Goal: Task Accomplishment & Management: Use online tool/utility

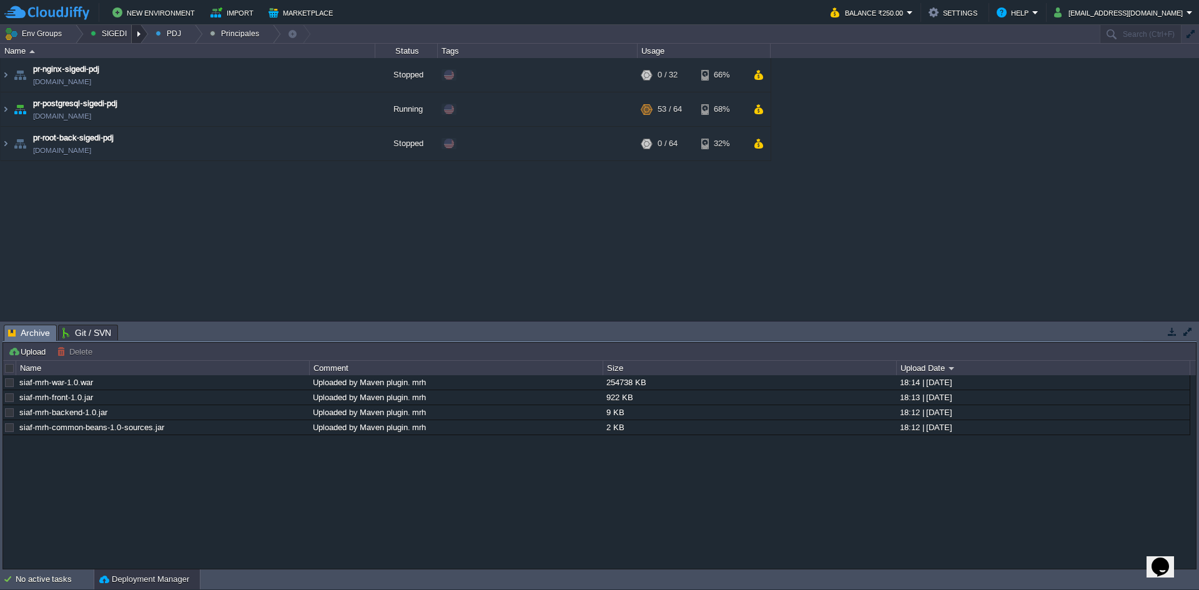
click at [141, 27] on div at bounding box center [140, 34] width 17 height 18
click at [185, 89] on span "Principales" at bounding box center [188, 84] width 40 height 9
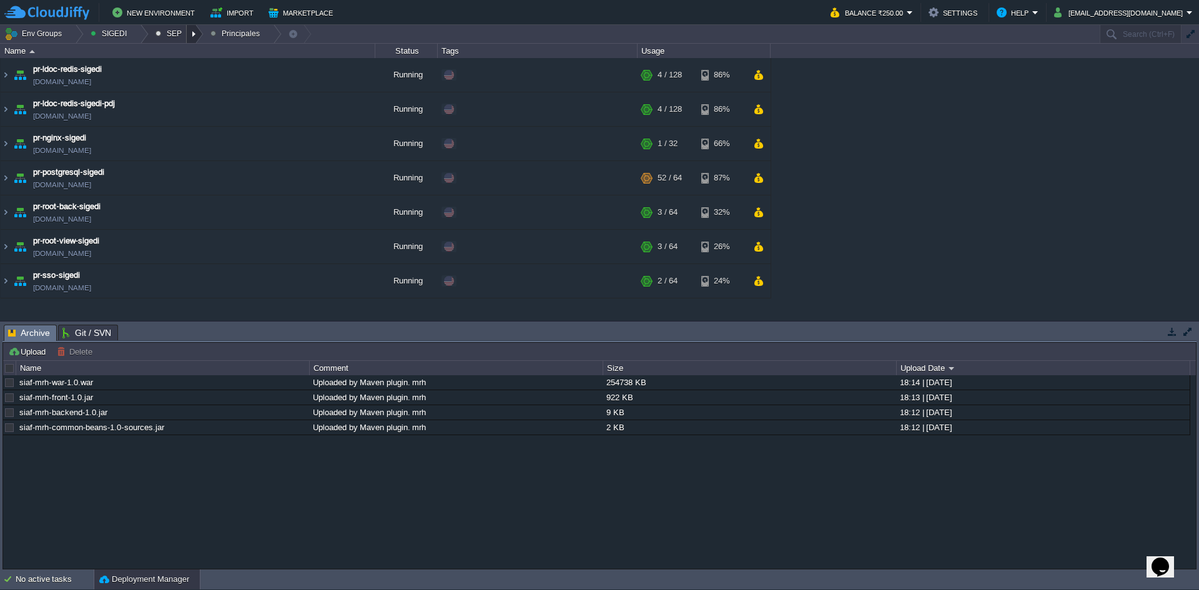
click at [190, 38] on div at bounding box center [195, 34] width 17 height 18
click at [181, 59] on link "Ambientes" at bounding box center [183, 53] width 70 height 14
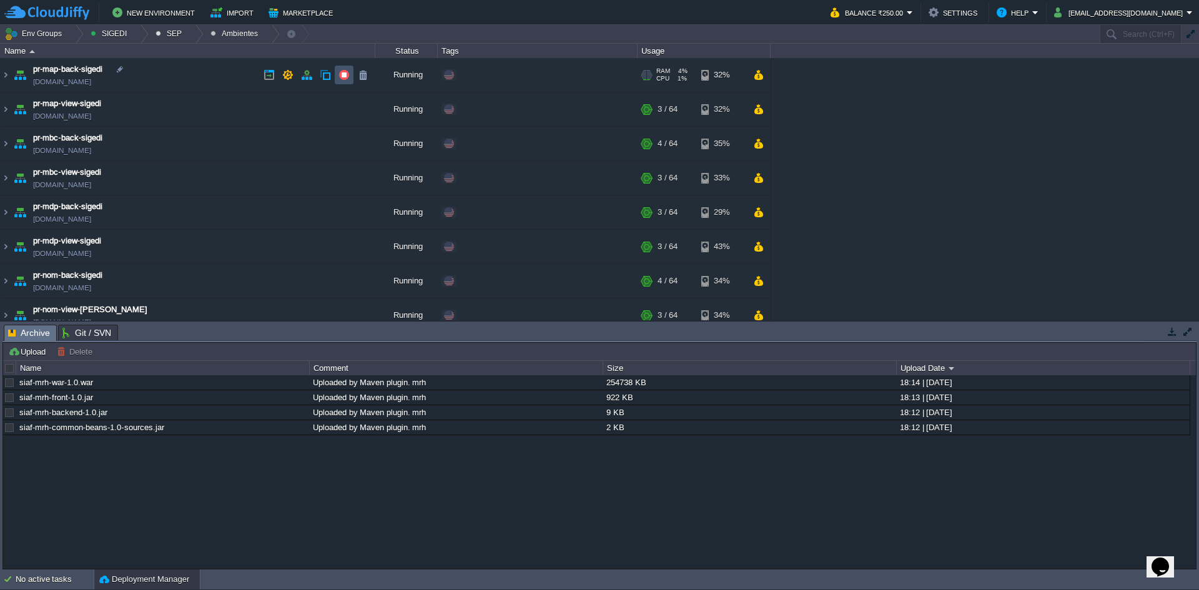
click at [346, 74] on button "button" at bounding box center [343, 74] width 11 height 11
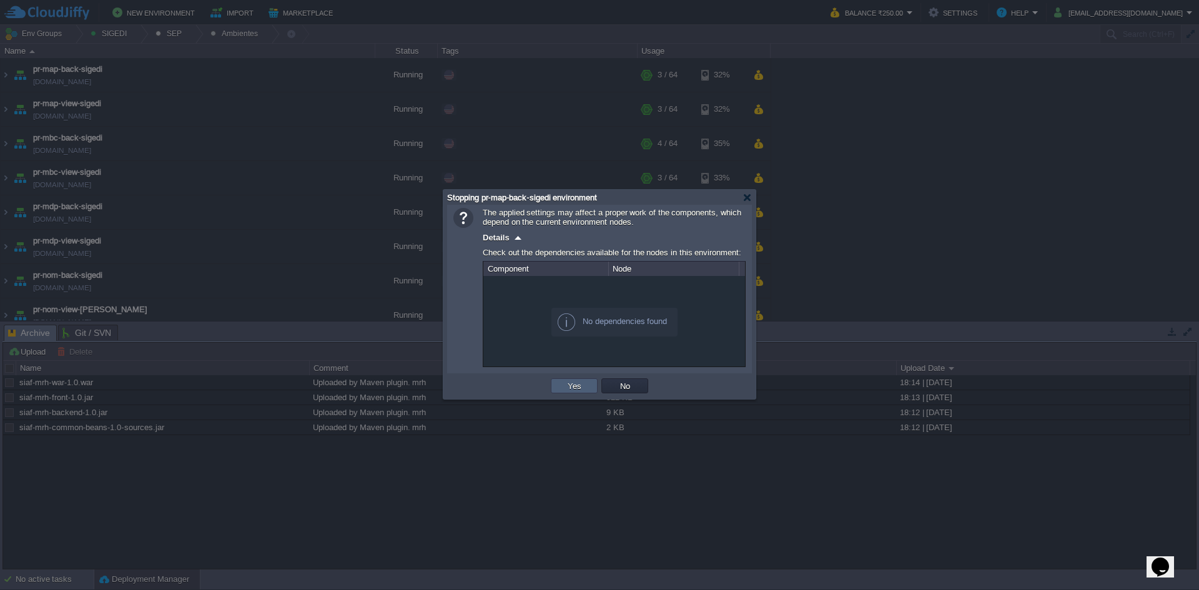
click at [567, 382] on button "Yes" at bounding box center [574, 385] width 21 height 11
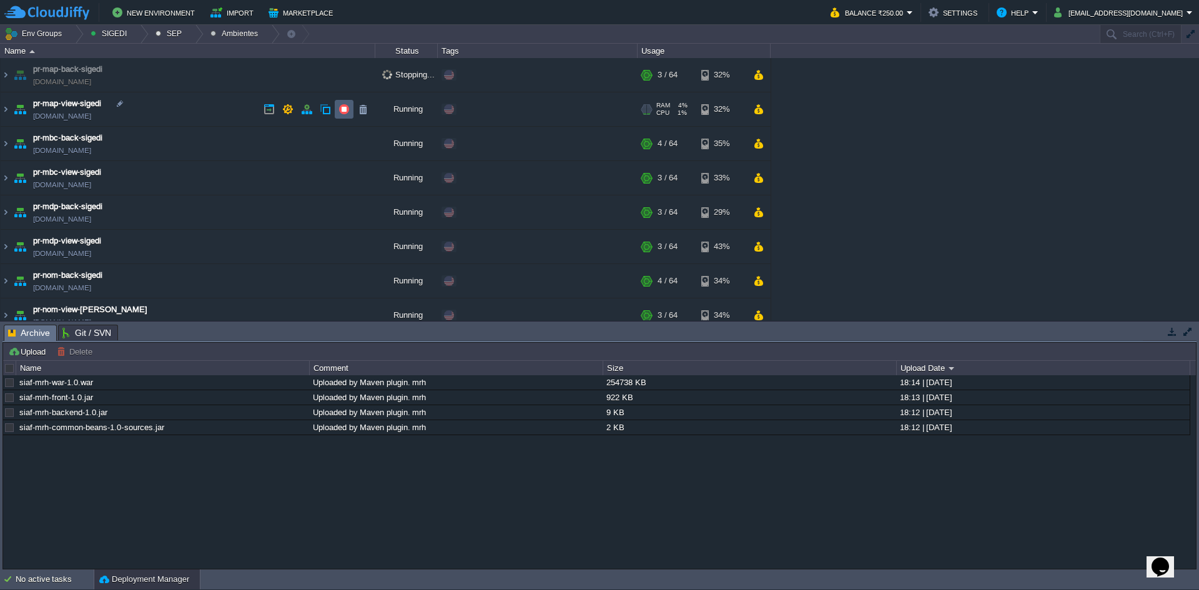
click at [348, 111] on button "button" at bounding box center [343, 109] width 11 height 11
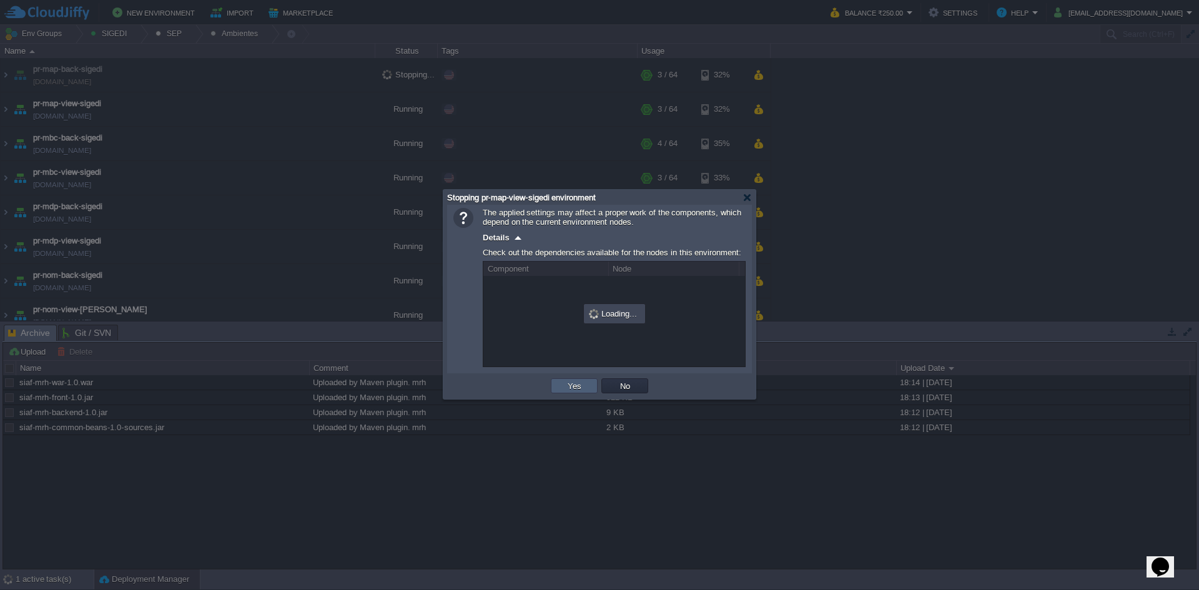
click at [574, 383] on button "Yes" at bounding box center [574, 385] width 21 height 11
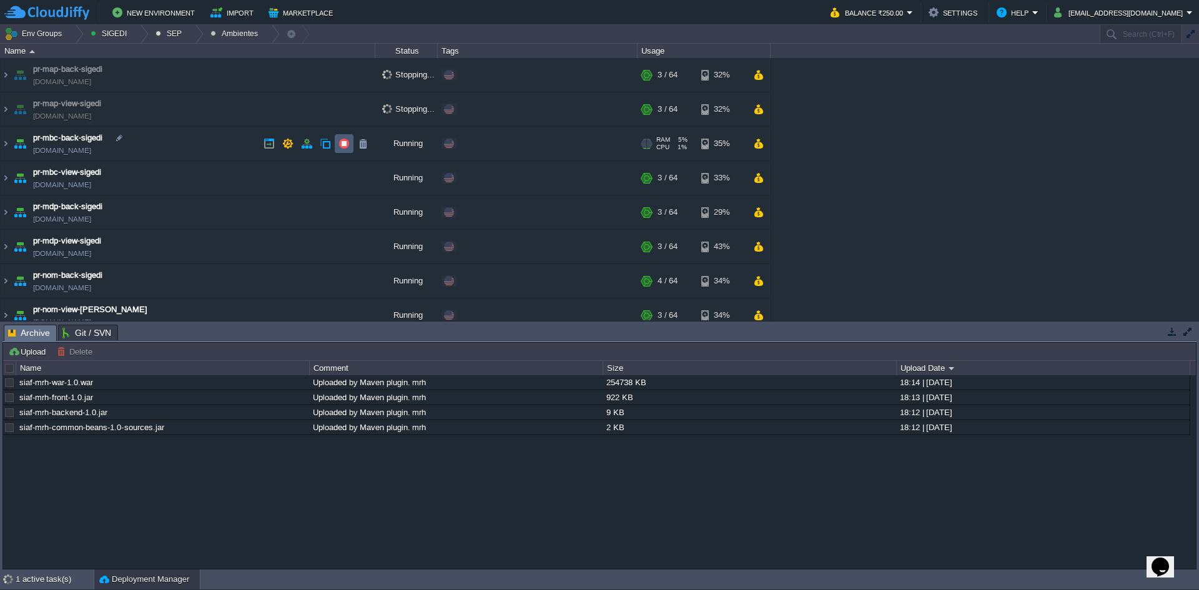
click at [338, 150] on td at bounding box center [344, 143] width 19 height 19
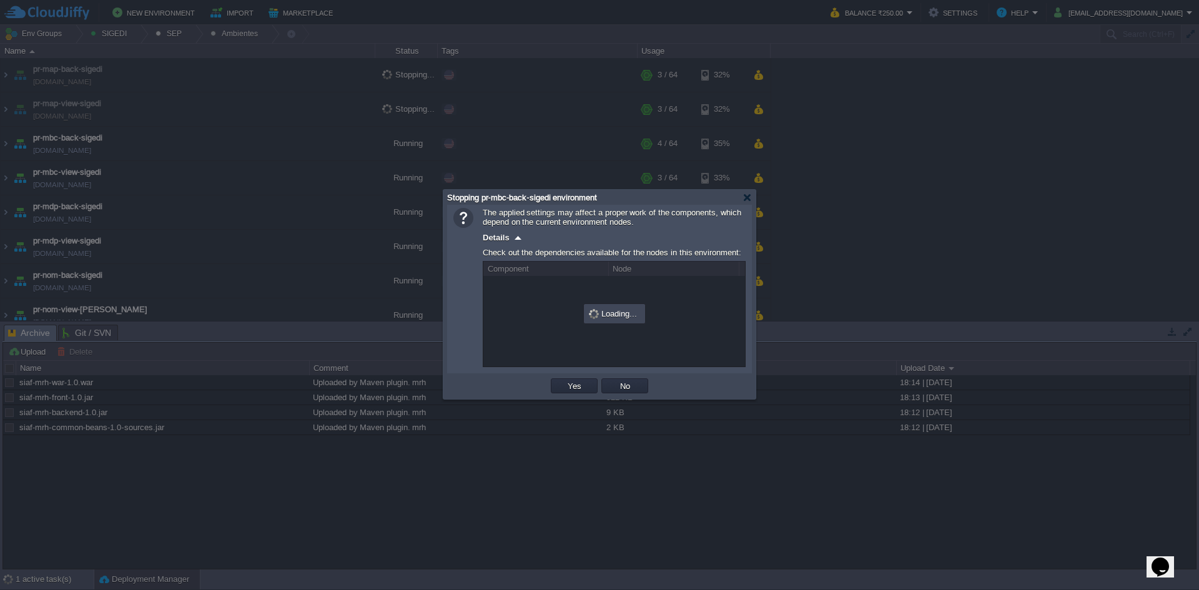
drag, startPoint x: 561, startPoint y: 378, endPoint x: 562, endPoint y: 388, distance: 10.0
click at [561, 382] on td "Yes" at bounding box center [574, 386] width 51 height 19
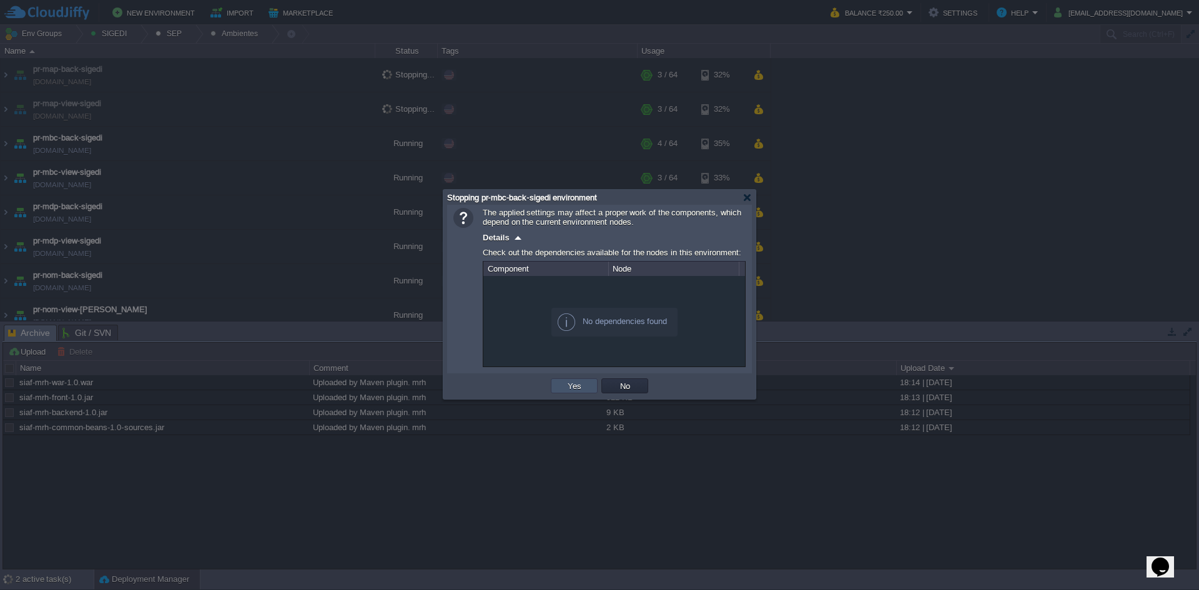
drag, startPoint x: 564, startPoint y: 388, endPoint x: 557, endPoint y: 380, distance: 11.1
click at [565, 388] on button "Yes" at bounding box center [574, 385] width 21 height 11
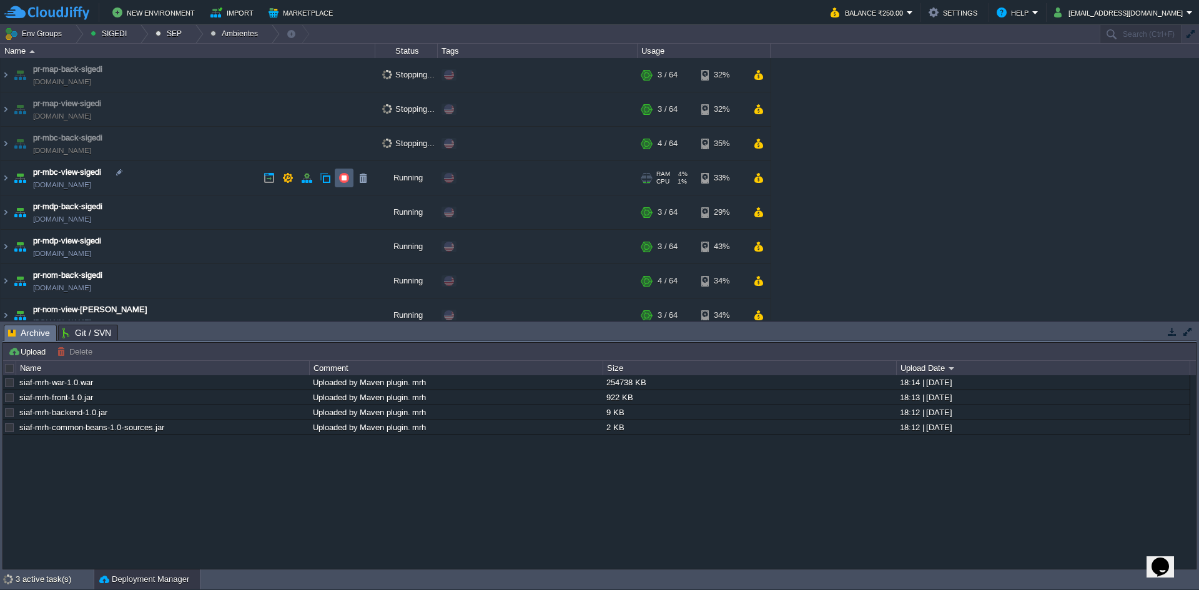
click at [338, 180] on button "button" at bounding box center [343, 177] width 11 height 11
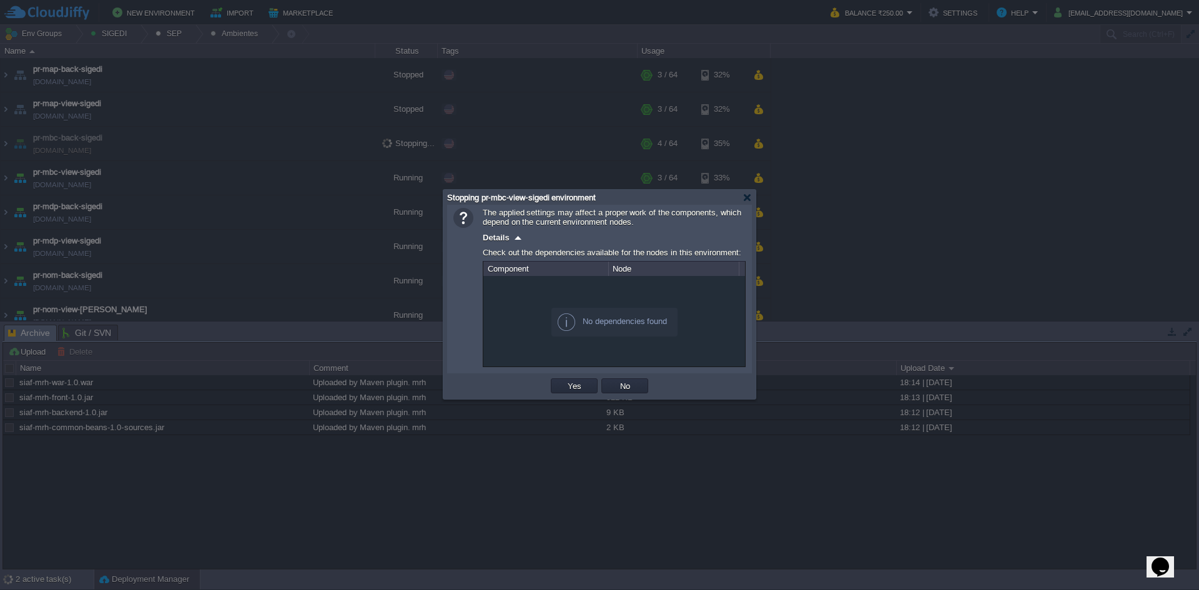
click at [573, 395] on td "Yes" at bounding box center [574, 386] width 51 height 19
click at [566, 382] on button "Yes" at bounding box center [574, 385] width 21 height 11
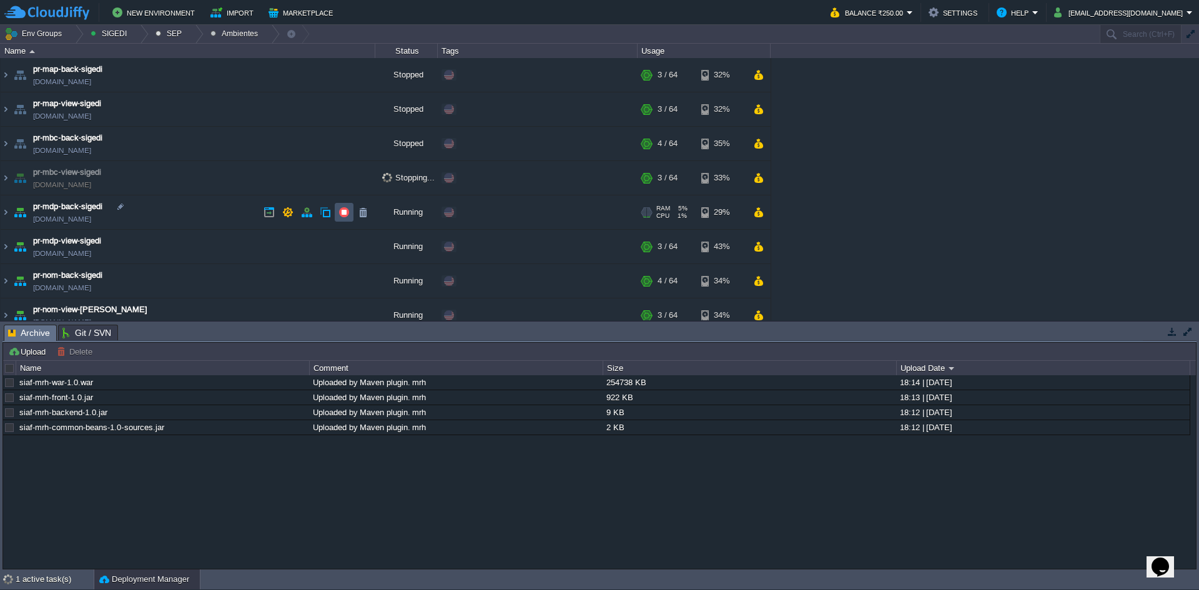
click at [341, 216] on button "button" at bounding box center [343, 212] width 11 height 11
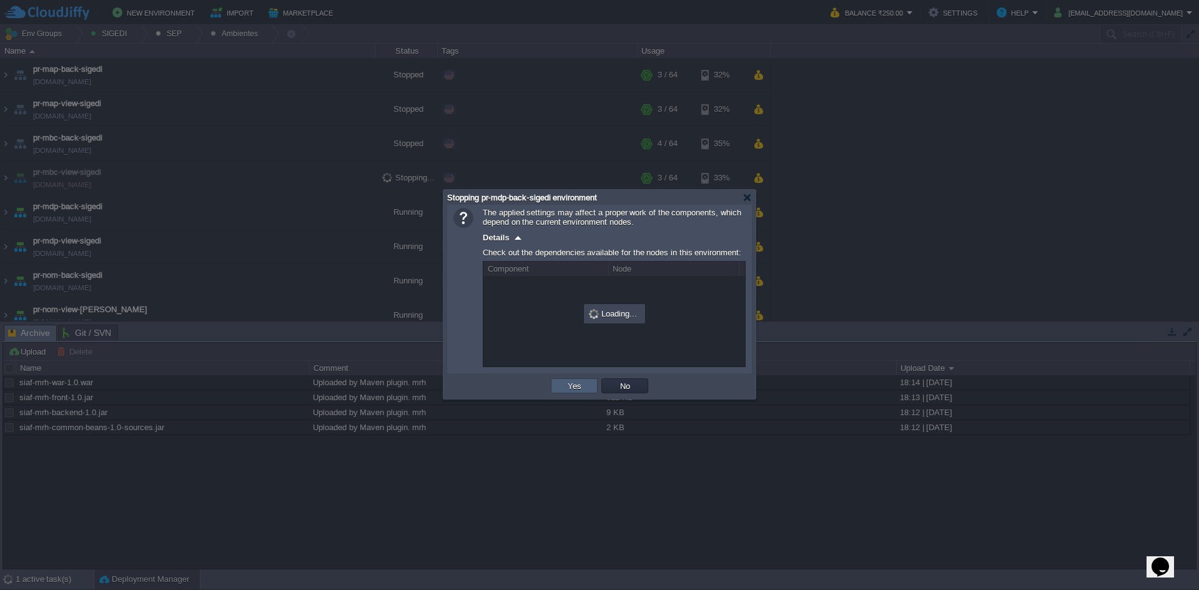
click at [579, 380] on td "Yes" at bounding box center [574, 385] width 47 height 15
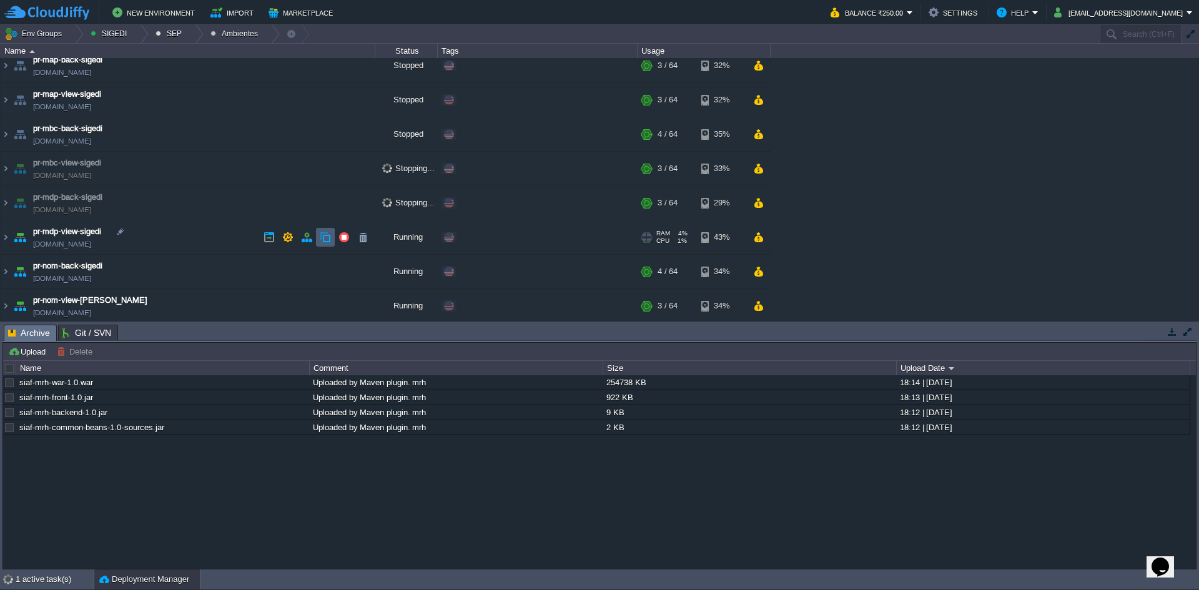
scroll to position [12, 0]
click at [348, 232] on button "button" at bounding box center [343, 234] width 11 height 11
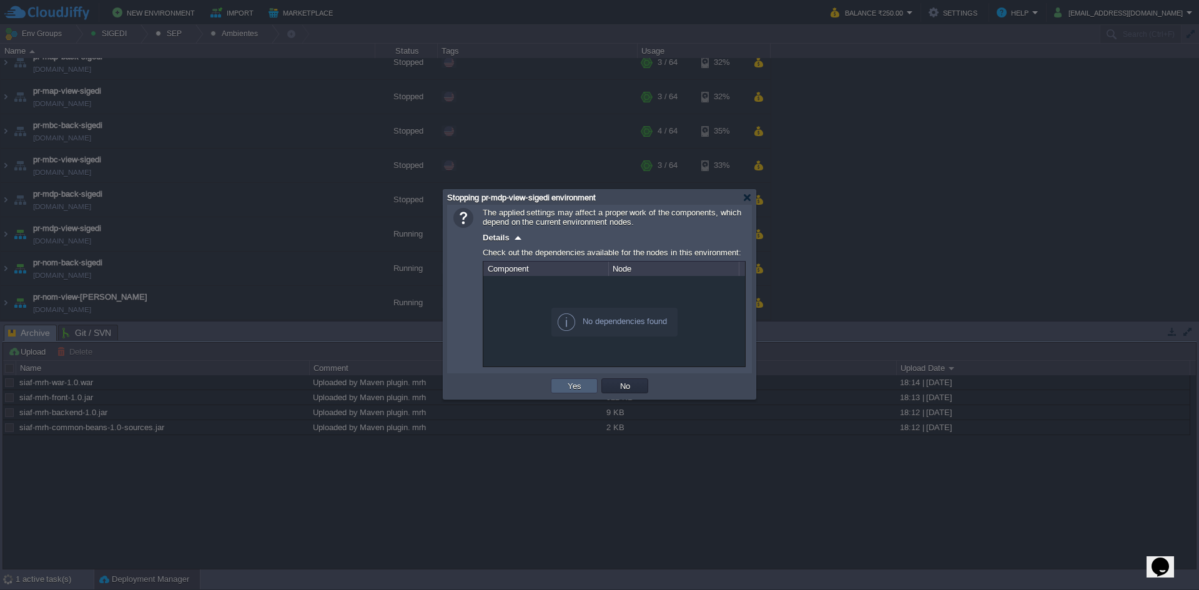
click at [564, 380] on td "Yes" at bounding box center [574, 385] width 47 height 15
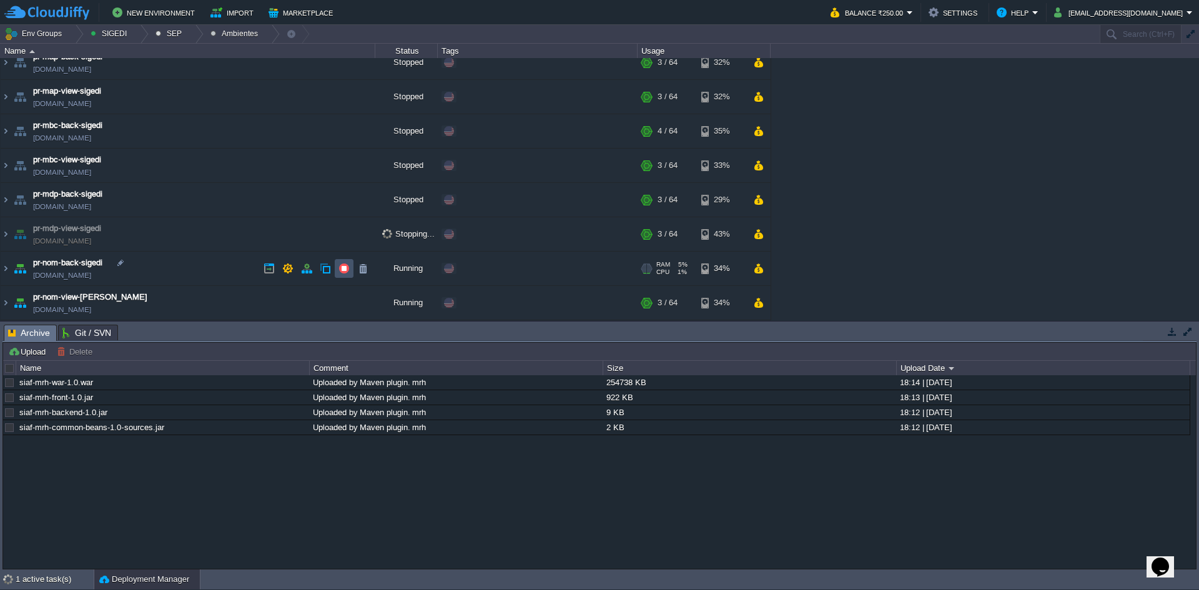
drag, startPoint x: 347, startPoint y: 266, endPoint x: 387, endPoint y: 293, distance: 48.5
click at [347, 267] on button "button" at bounding box center [343, 268] width 11 height 11
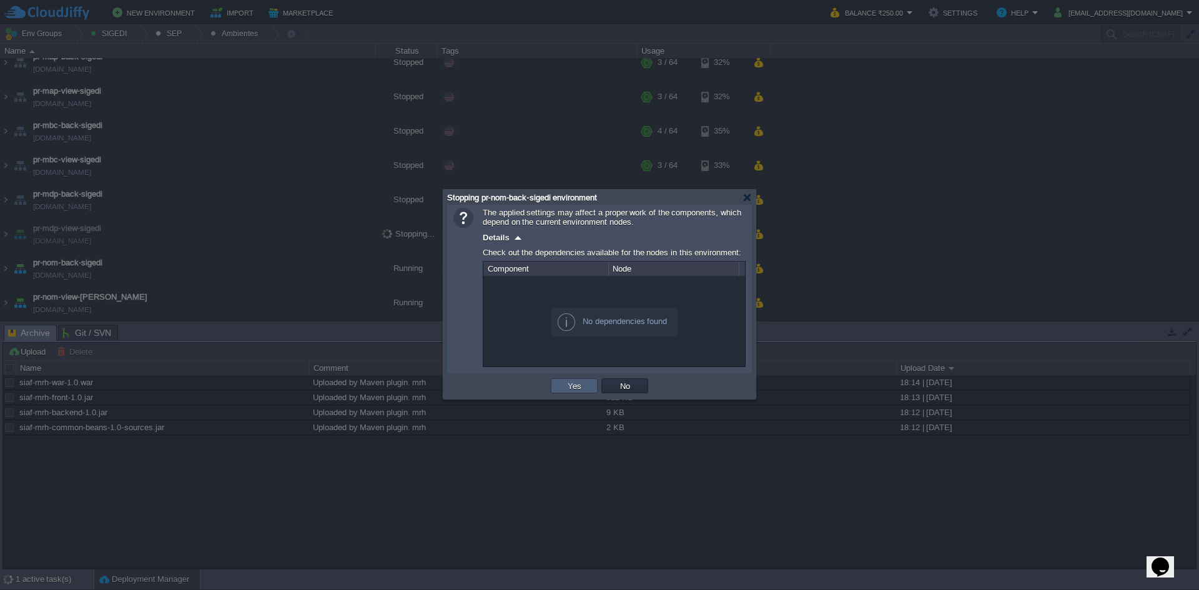
click at [553, 382] on td "Yes" at bounding box center [574, 385] width 47 height 15
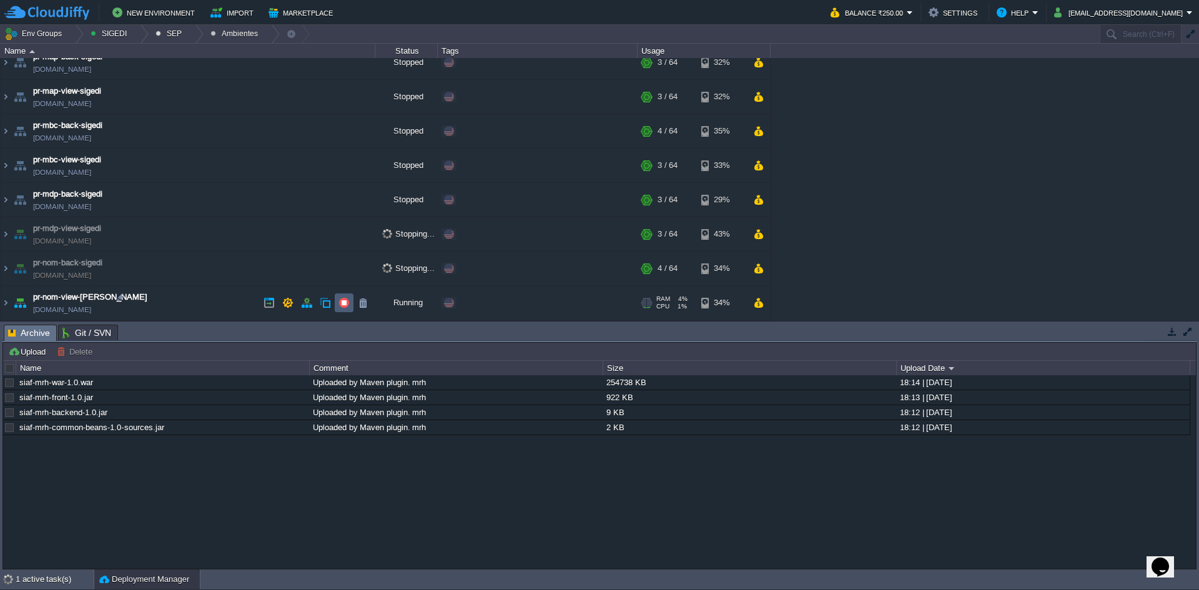
click at [338, 310] on td at bounding box center [344, 302] width 19 height 19
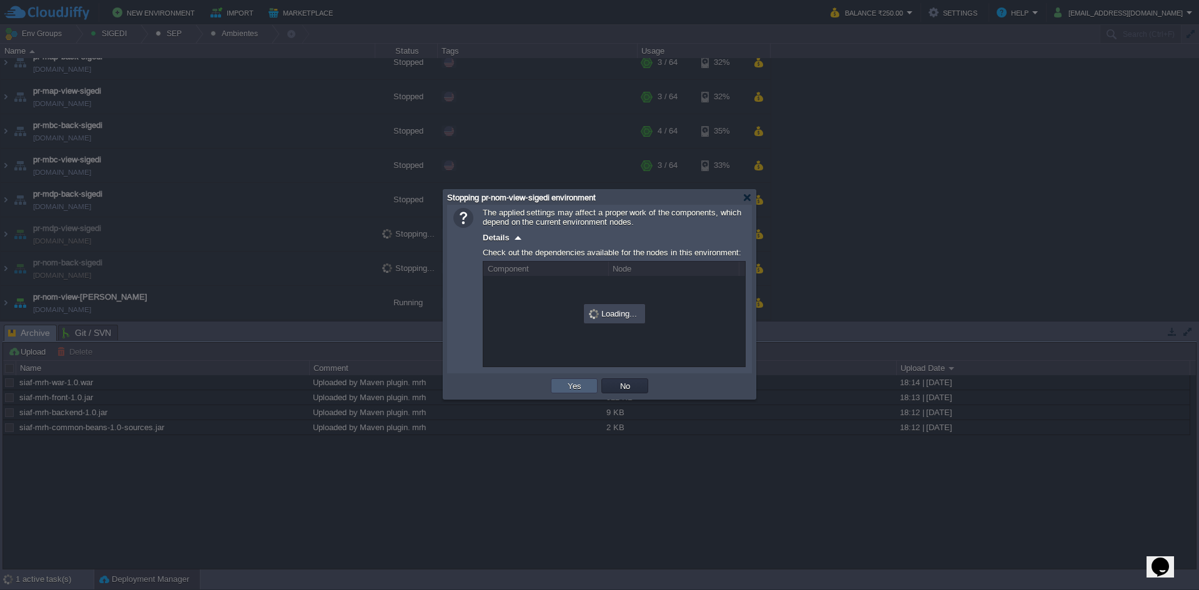
click at [556, 393] on td "Yes" at bounding box center [574, 385] width 47 height 15
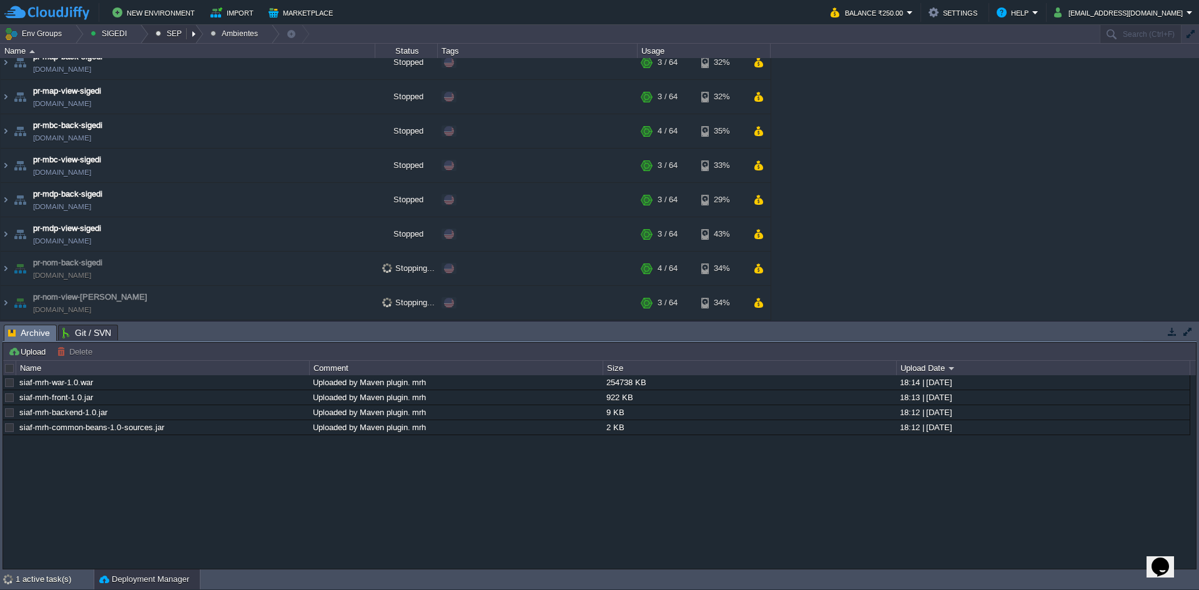
click at [177, 31] on button "SEP" at bounding box center [170, 33] width 31 height 17
click at [193, 31] on div at bounding box center [195, 34] width 17 height 18
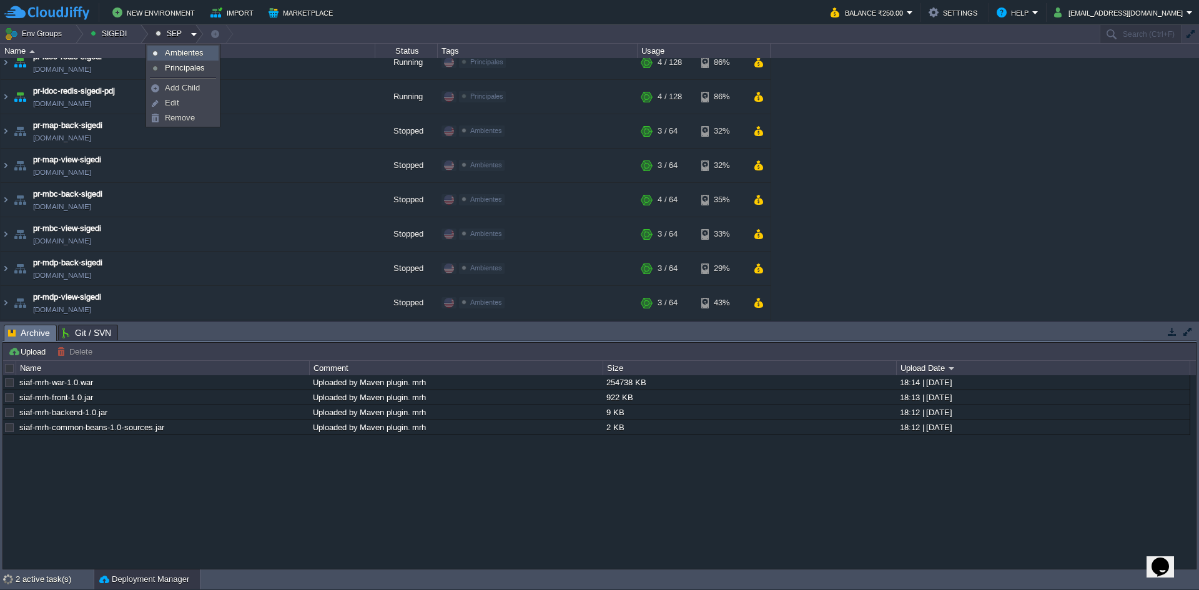
click at [209, 56] on link "Ambientes" at bounding box center [183, 53] width 70 height 14
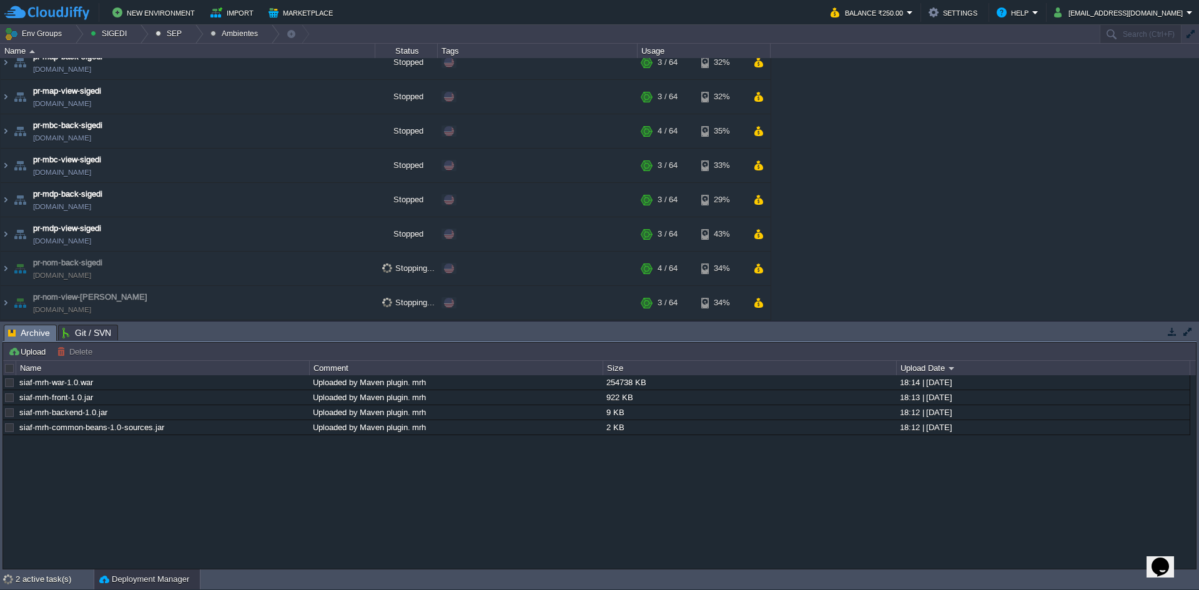
scroll to position [0, 0]
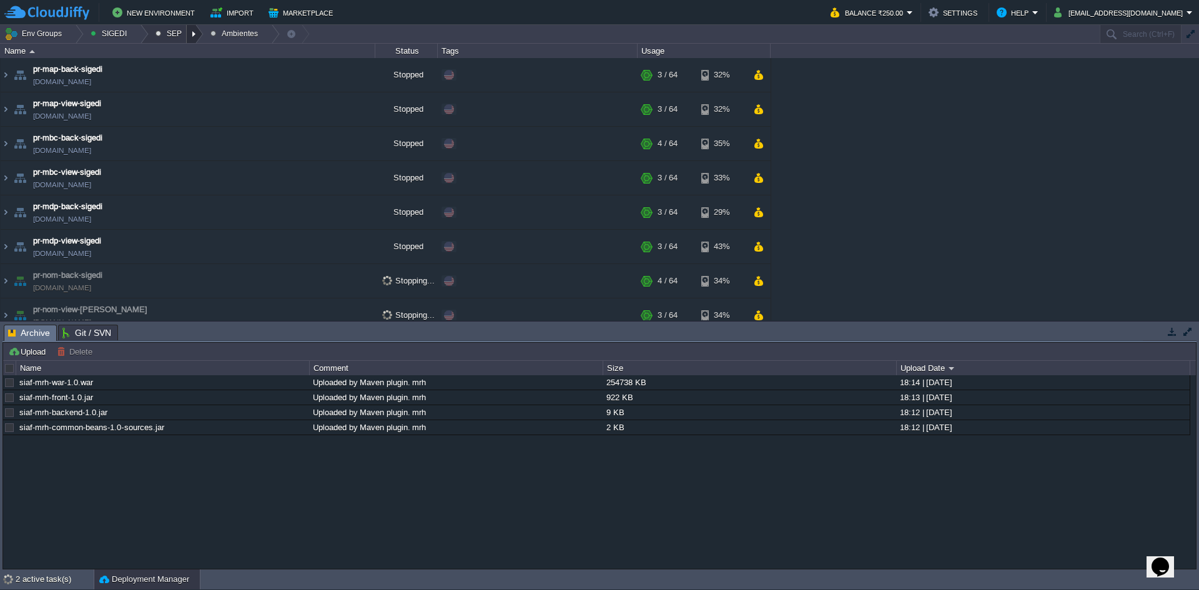
click at [187, 32] on div at bounding box center [195, 34] width 17 height 18
click at [180, 67] on span "Principales" at bounding box center [185, 67] width 40 height 9
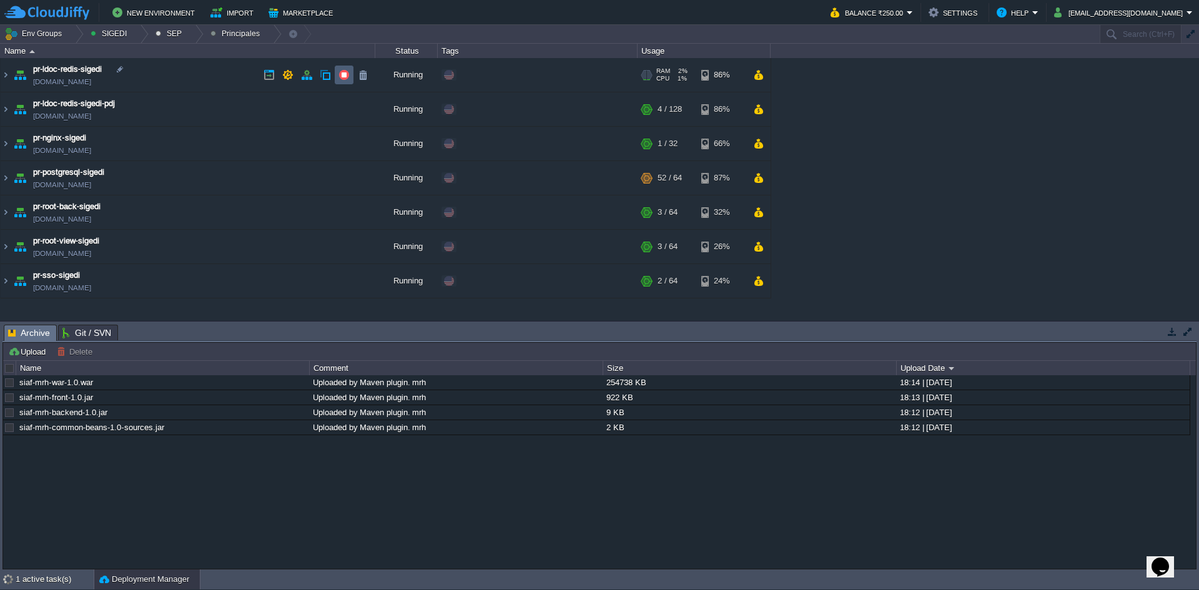
click at [341, 77] on button "button" at bounding box center [343, 74] width 11 height 11
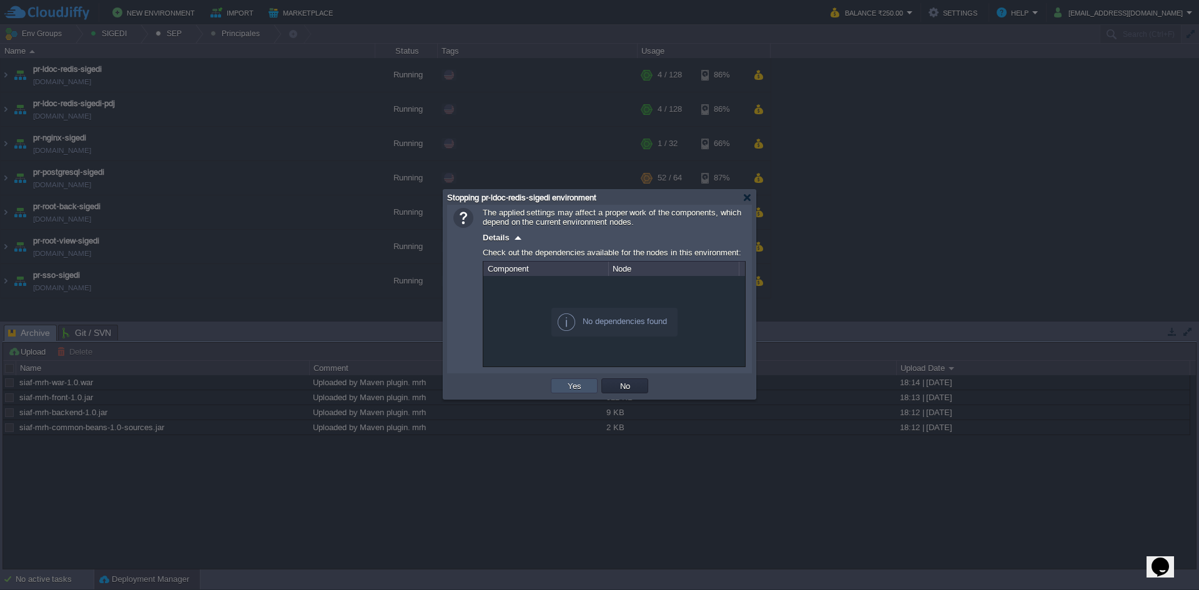
click at [573, 383] on button "Yes" at bounding box center [574, 385] width 21 height 11
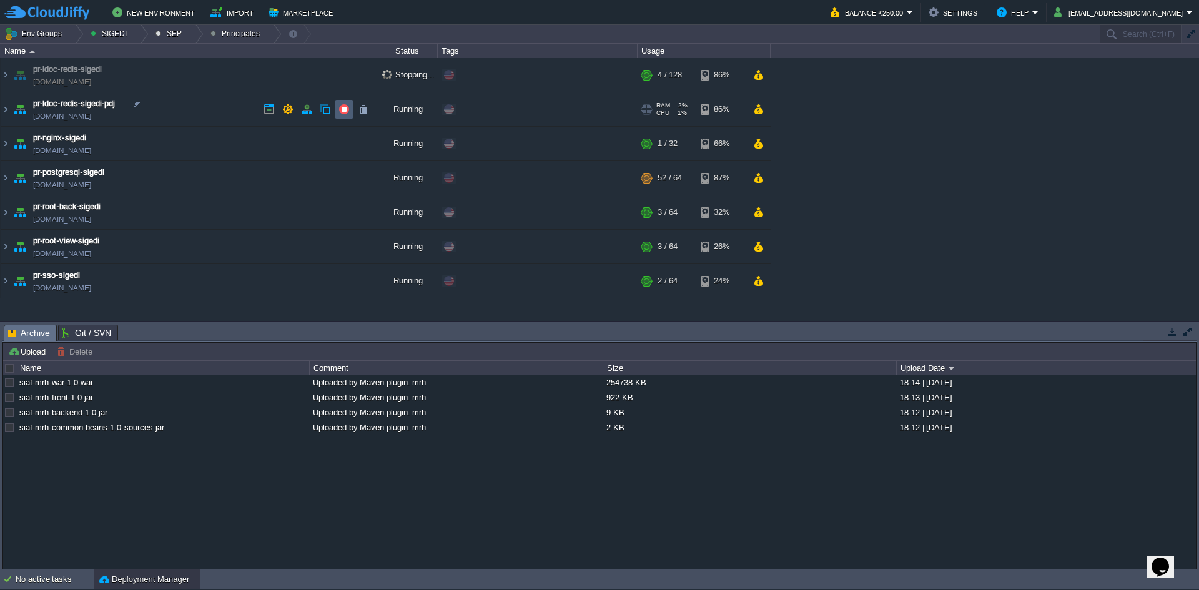
click at [339, 116] on td at bounding box center [344, 109] width 19 height 19
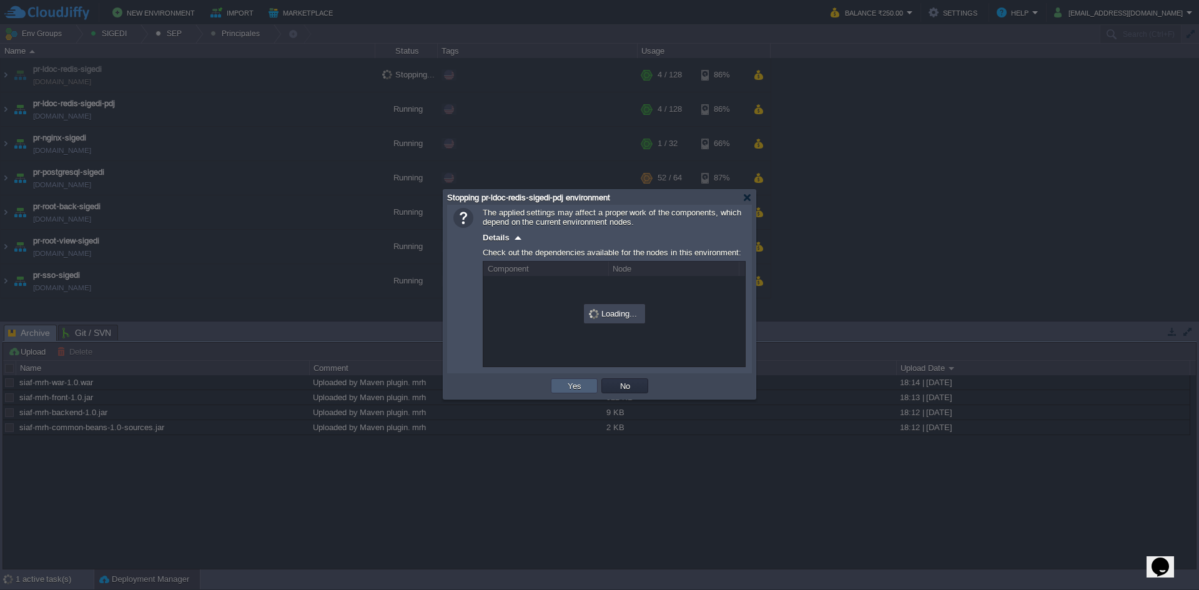
click at [574, 386] on button "Yes" at bounding box center [574, 385] width 21 height 11
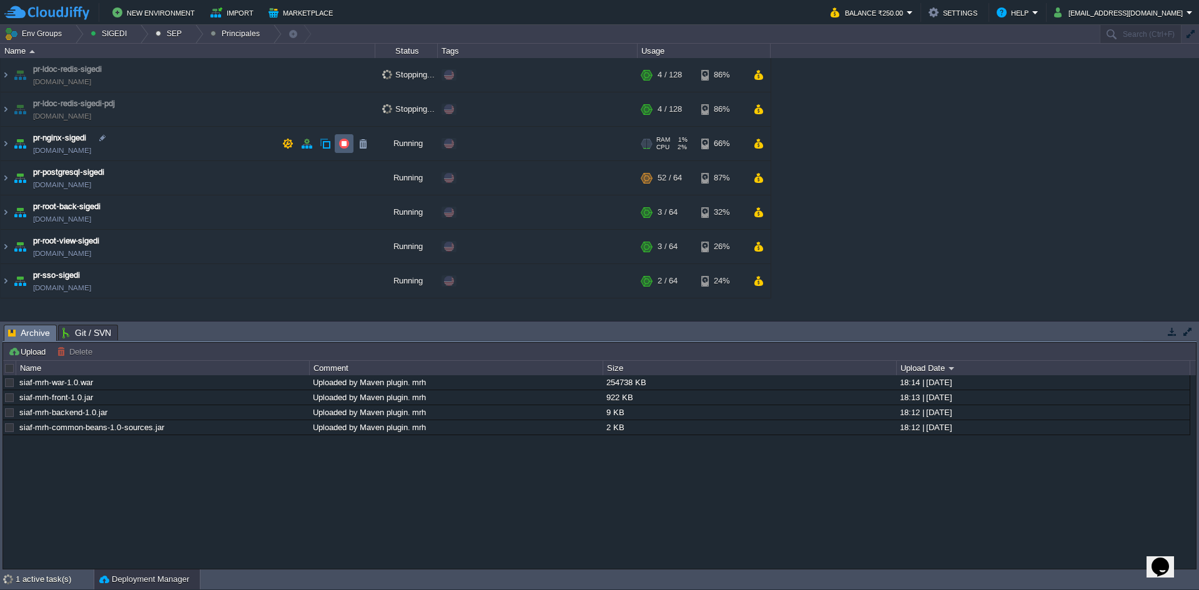
click at [335, 146] on td at bounding box center [344, 143] width 19 height 19
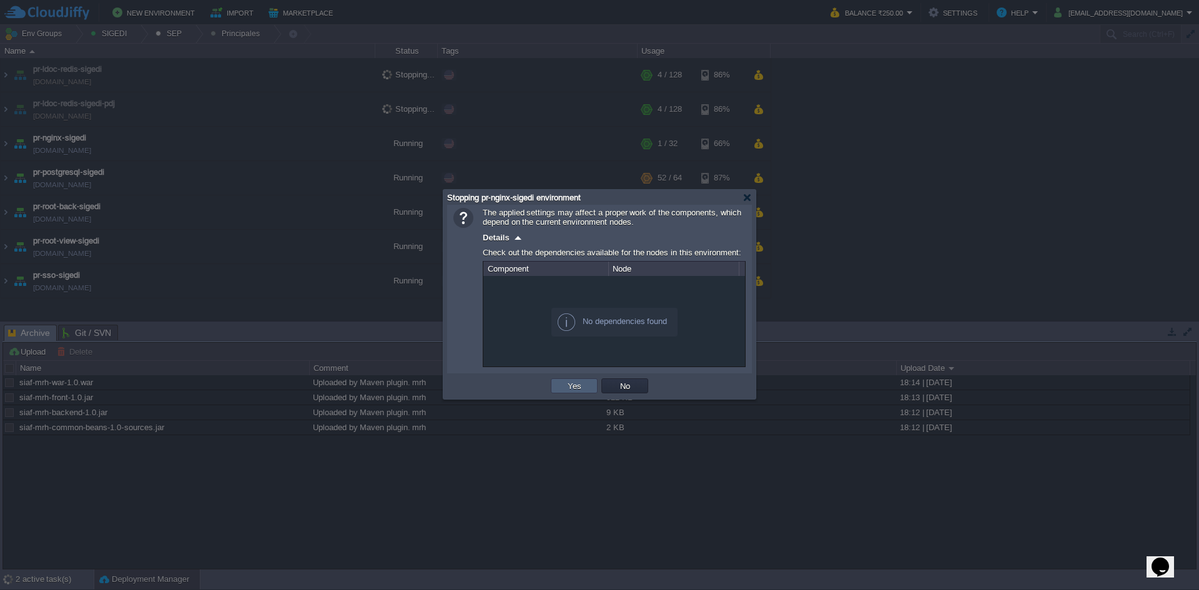
click at [570, 387] on button "Yes" at bounding box center [574, 385] width 21 height 11
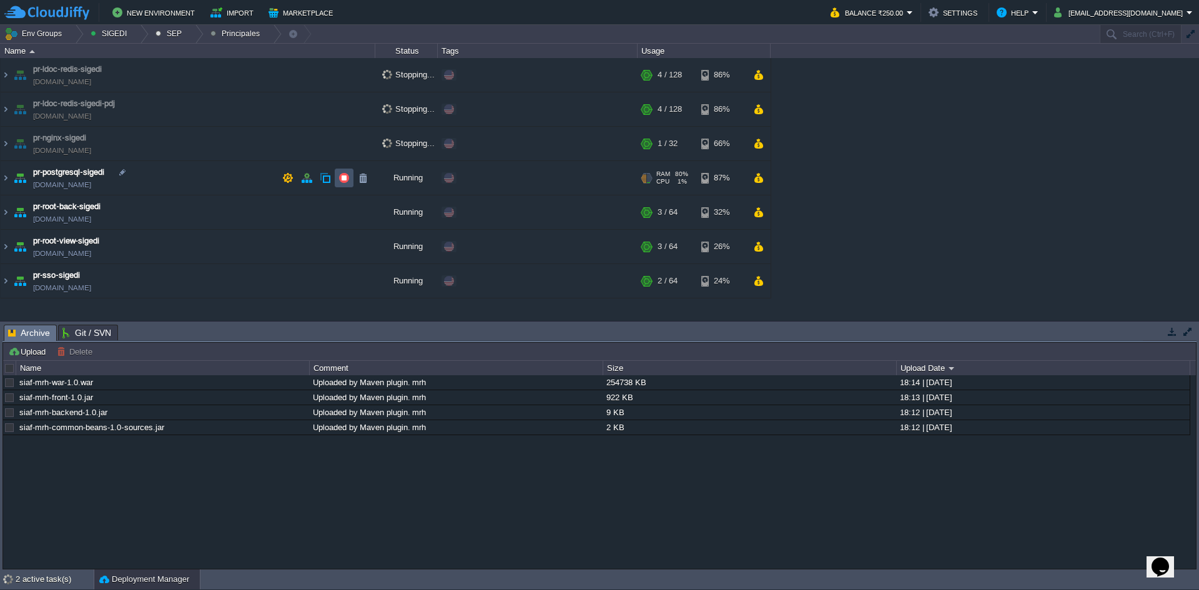
click at [339, 177] on button "button" at bounding box center [343, 177] width 11 height 11
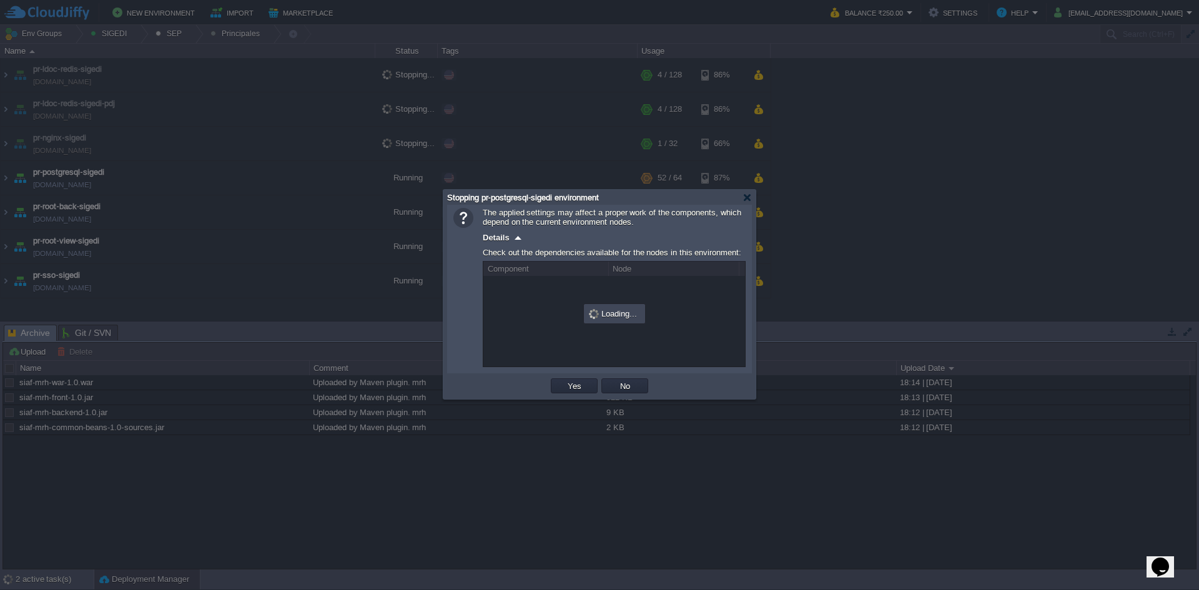
click at [570, 398] on div "OK Yes No Cancel" at bounding box center [599, 386] width 305 height 26
click at [570, 395] on td "Yes" at bounding box center [574, 386] width 51 height 19
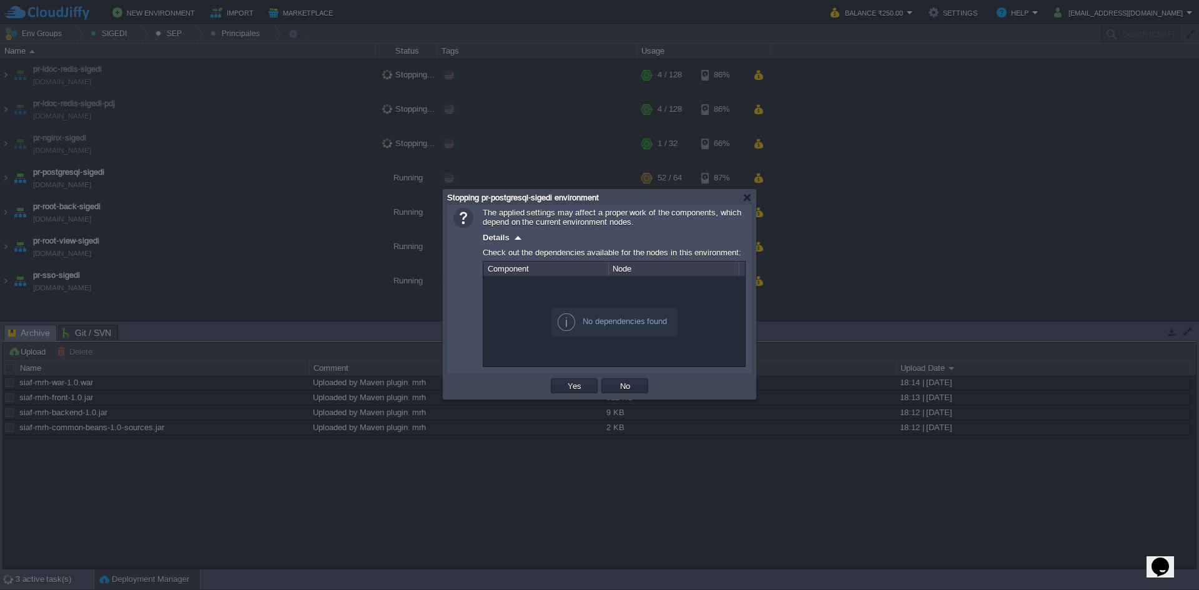
click at [564, 373] on div "The applied settings may affect a proper work of the components, which depend o…" at bounding box center [599, 289] width 305 height 169
click at [566, 375] on div "OK Yes No Cancel" at bounding box center [599, 386] width 305 height 26
drag, startPoint x: 565, startPoint y: 382, endPoint x: 558, endPoint y: 376, distance: 8.4
click at [566, 382] on td "Yes" at bounding box center [574, 385] width 47 height 15
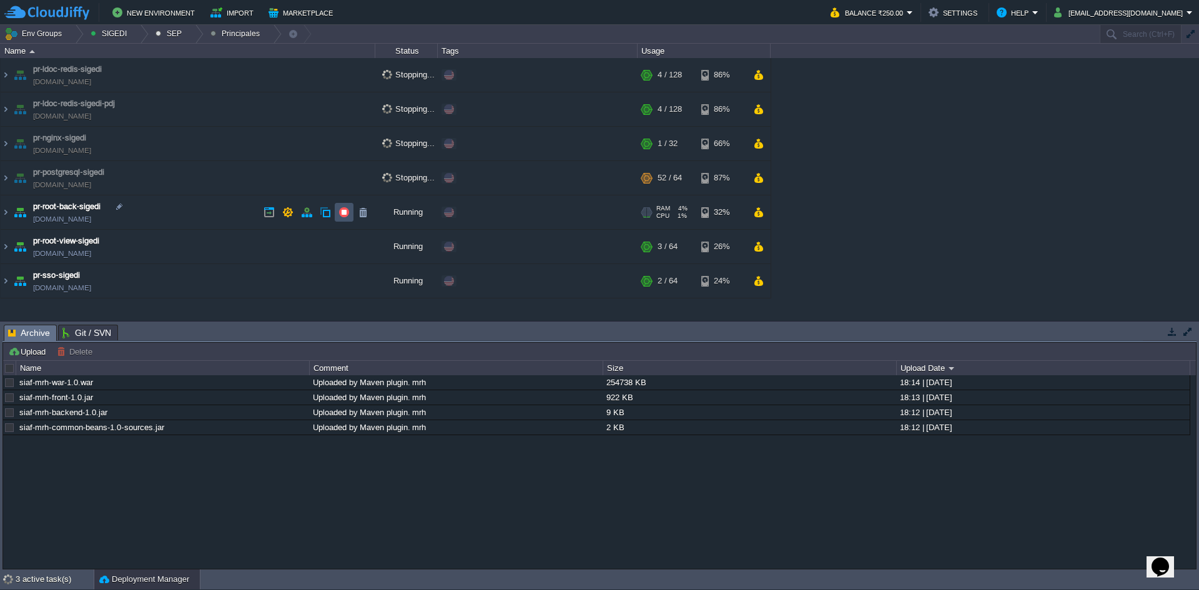
click at [347, 212] on button "button" at bounding box center [343, 212] width 11 height 11
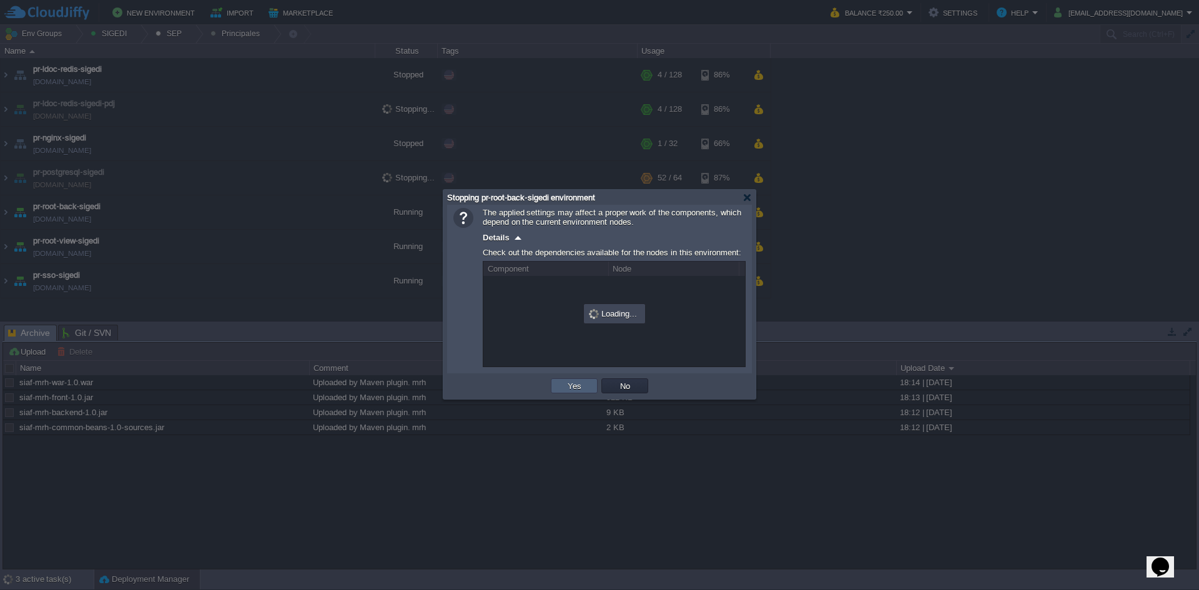
click at [563, 388] on td "Yes" at bounding box center [574, 385] width 47 height 15
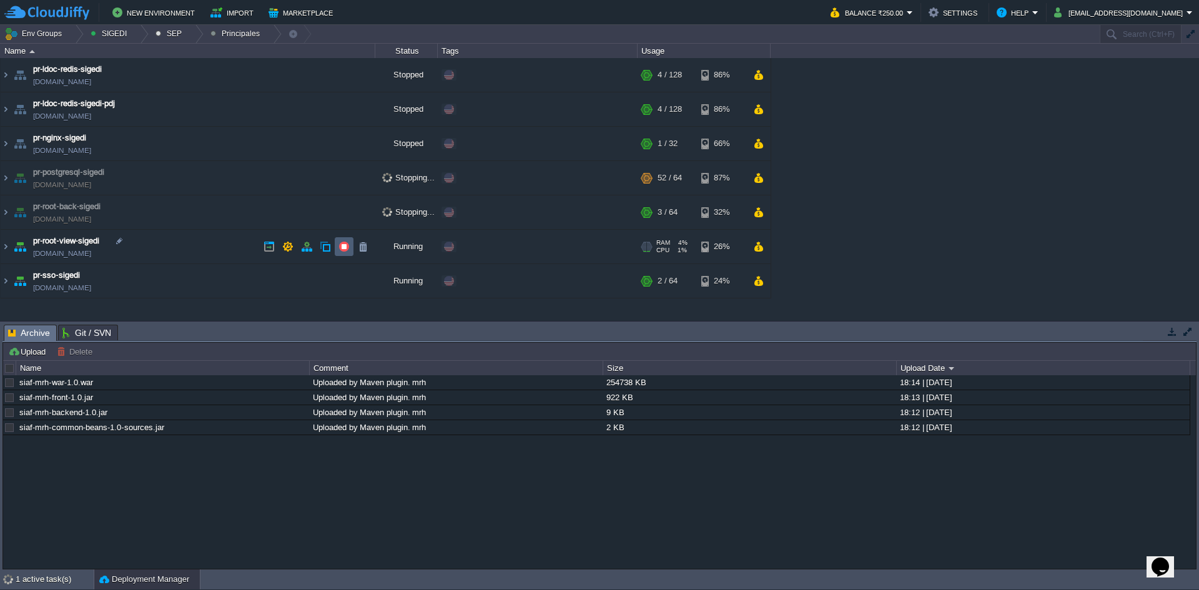
click at [351, 249] on td at bounding box center [344, 246] width 19 height 19
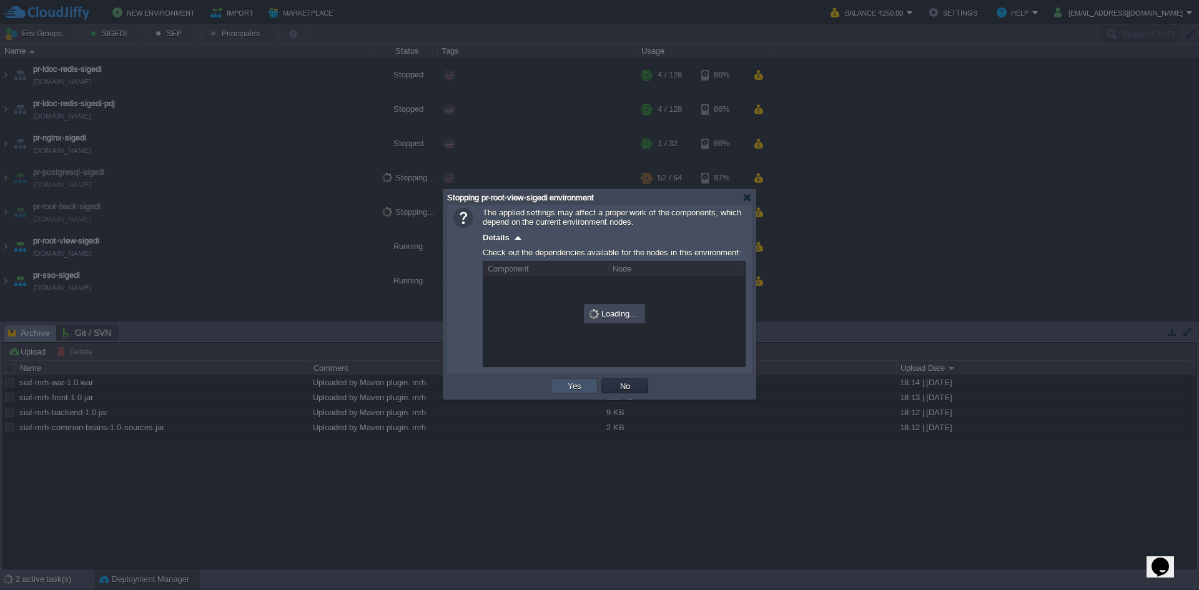
click at [568, 386] on button "Yes" at bounding box center [574, 385] width 21 height 11
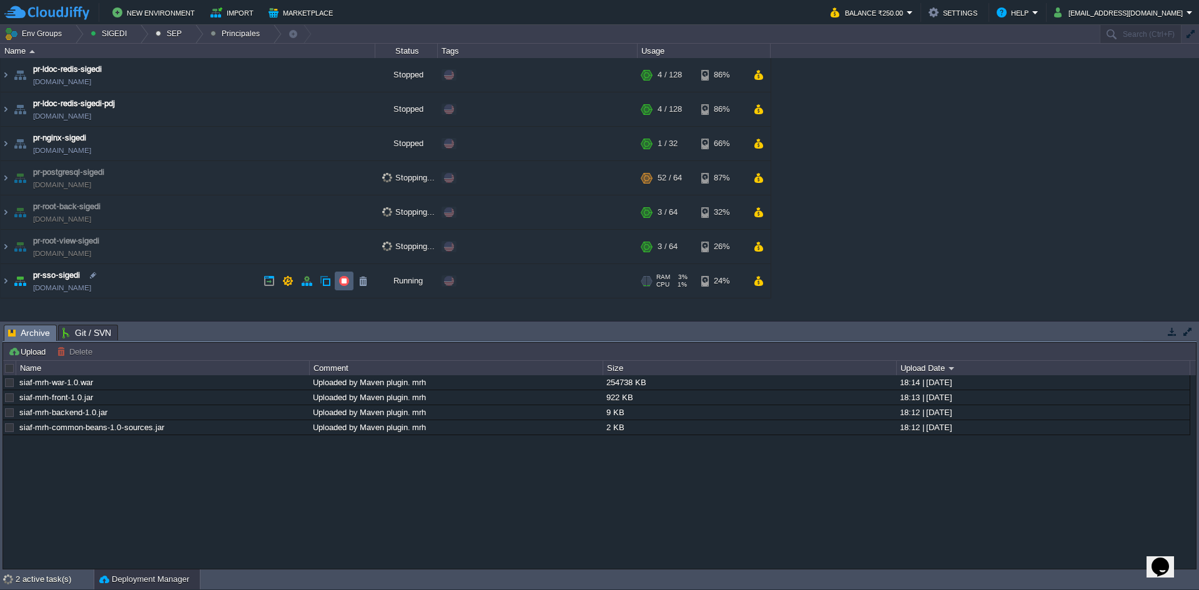
drag, startPoint x: 339, startPoint y: 284, endPoint x: 345, endPoint y: 287, distance: 7.0
click at [340, 284] on button "button" at bounding box center [343, 280] width 11 height 11
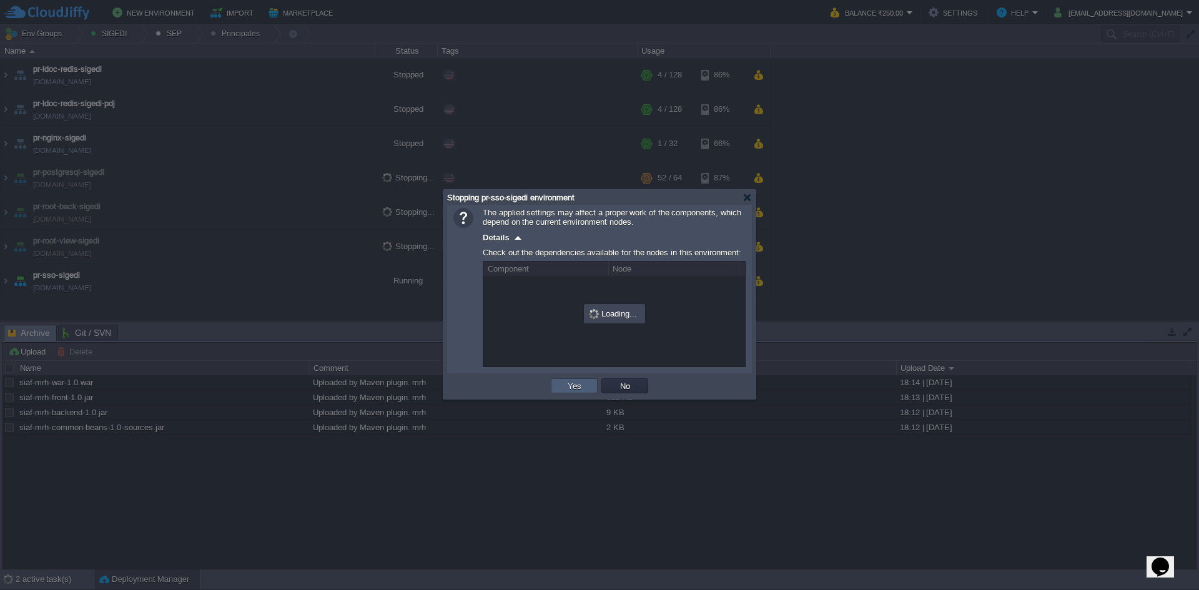
click at [575, 381] on td "Yes" at bounding box center [574, 385] width 47 height 15
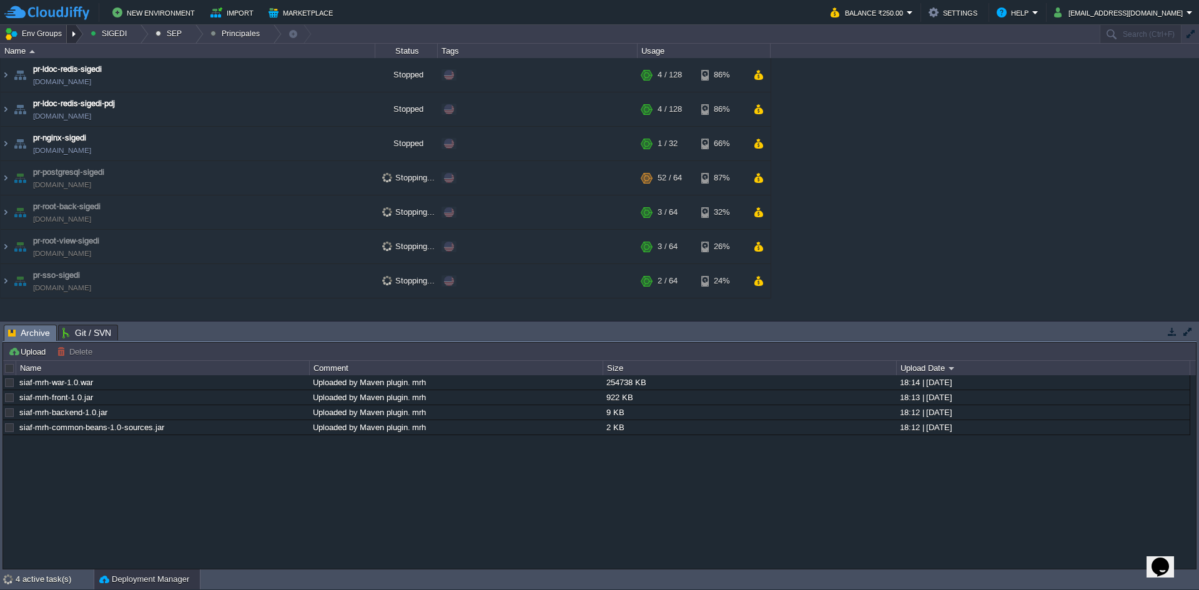
click at [78, 27] on div at bounding box center [75, 34] width 17 height 18
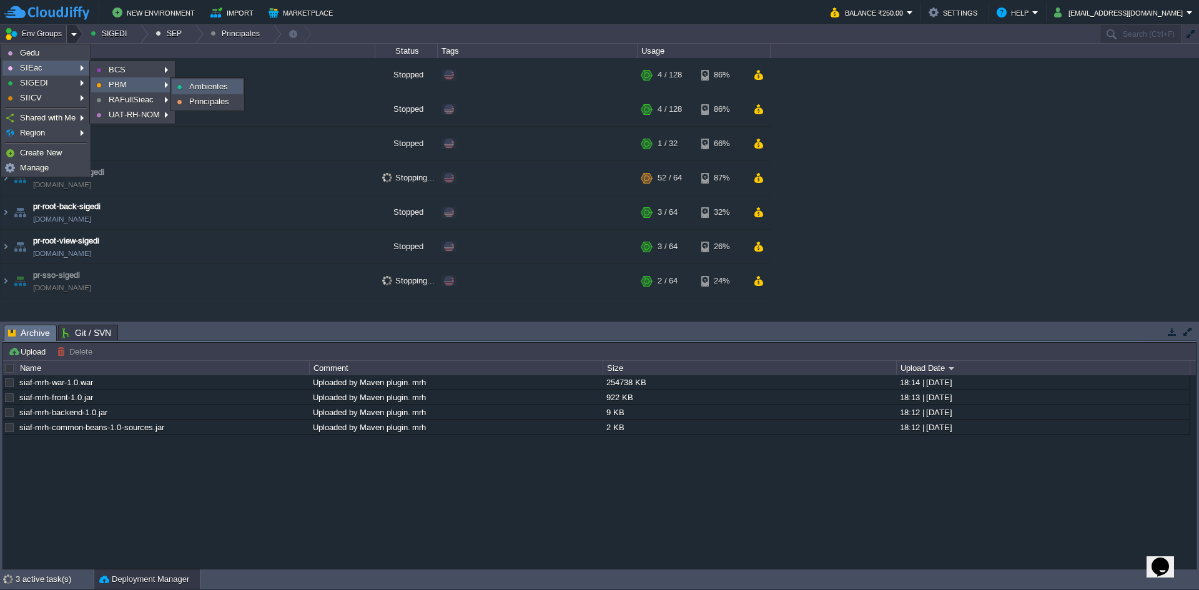
click at [190, 88] on span "Ambientes" at bounding box center [208, 86] width 39 height 9
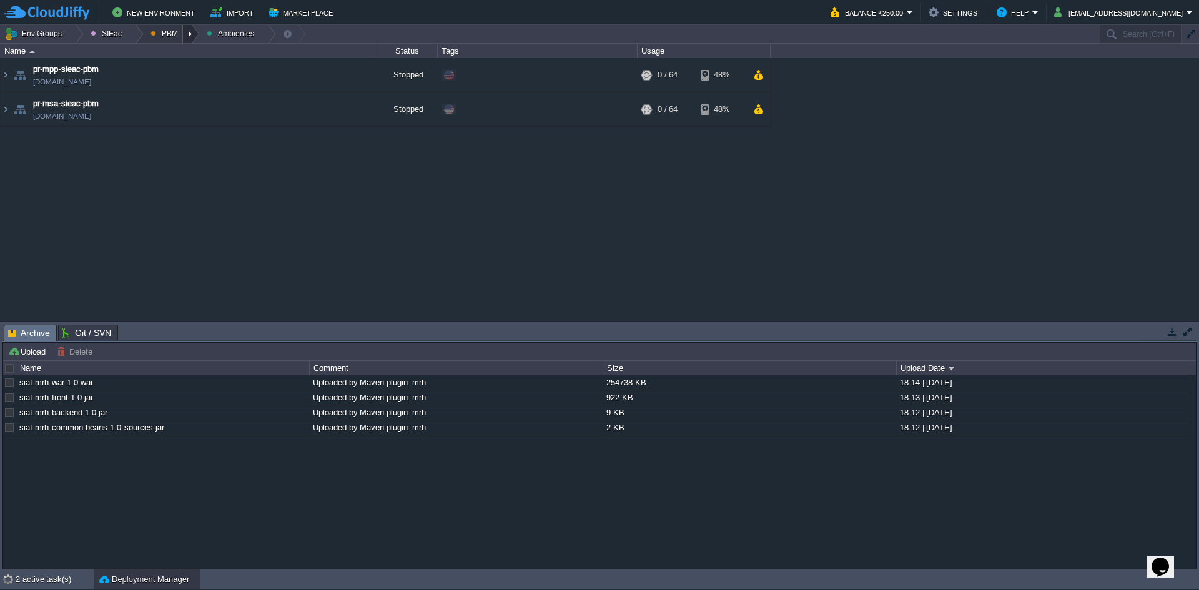
click at [183, 36] on div at bounding box center [191, 34] width 17 height 18
click at [180, 64] on span "Principales" at bounding box center [179, 67] width 40 height 9
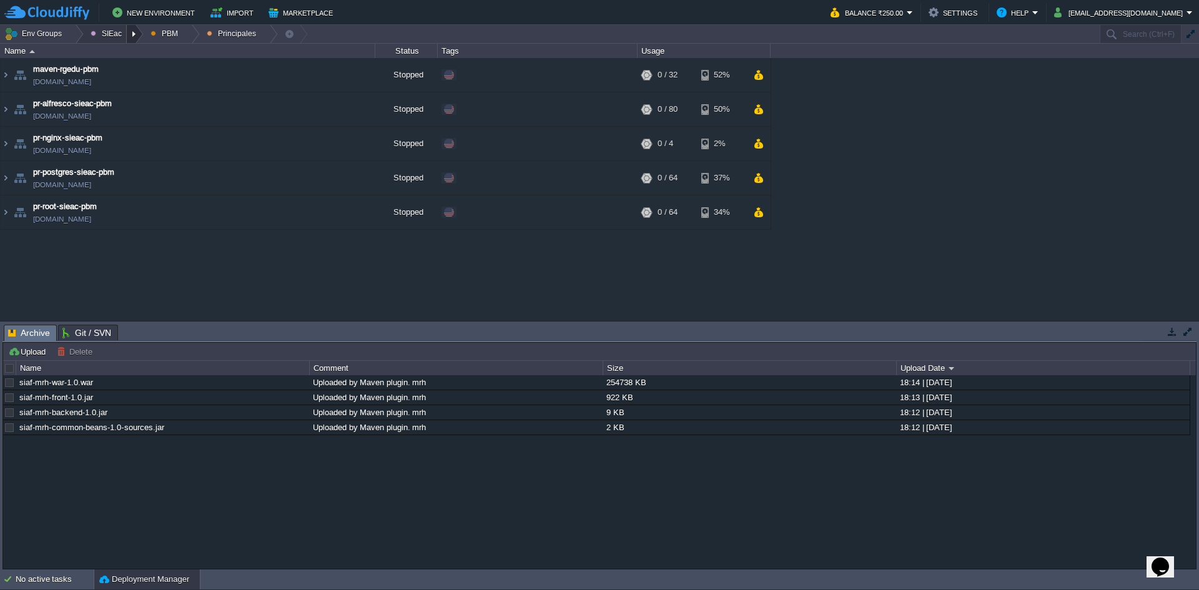
click at [127, 38] on div at bounding box center [135, 34] width 17 height 18
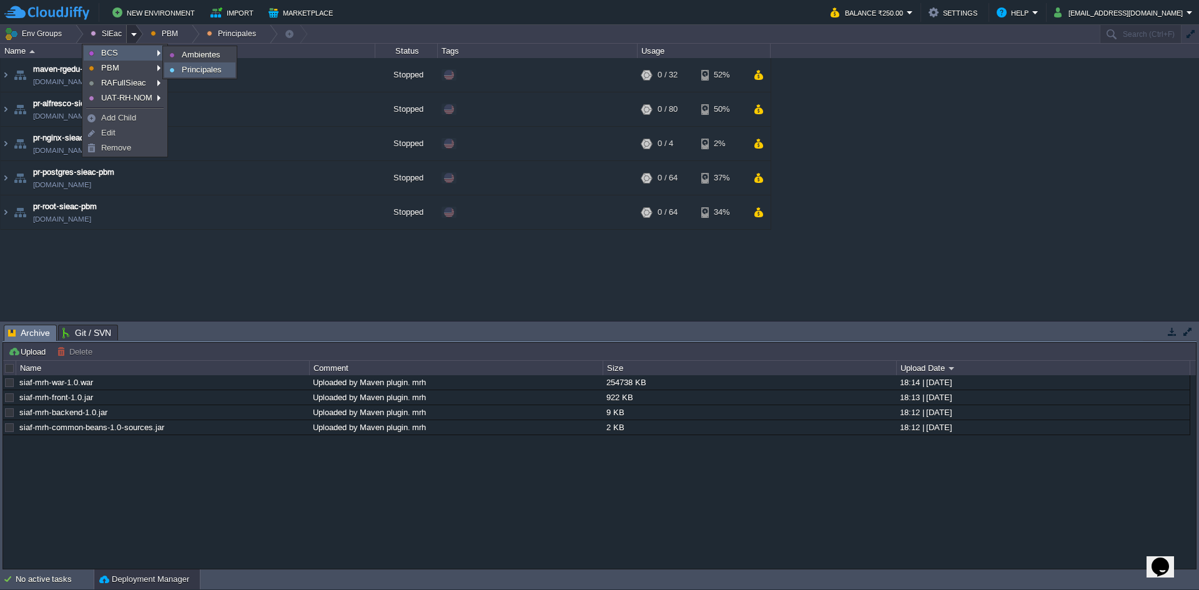
click at [194, 74] on span "Principales" at bounding box center [202, 69] width 40 height 9
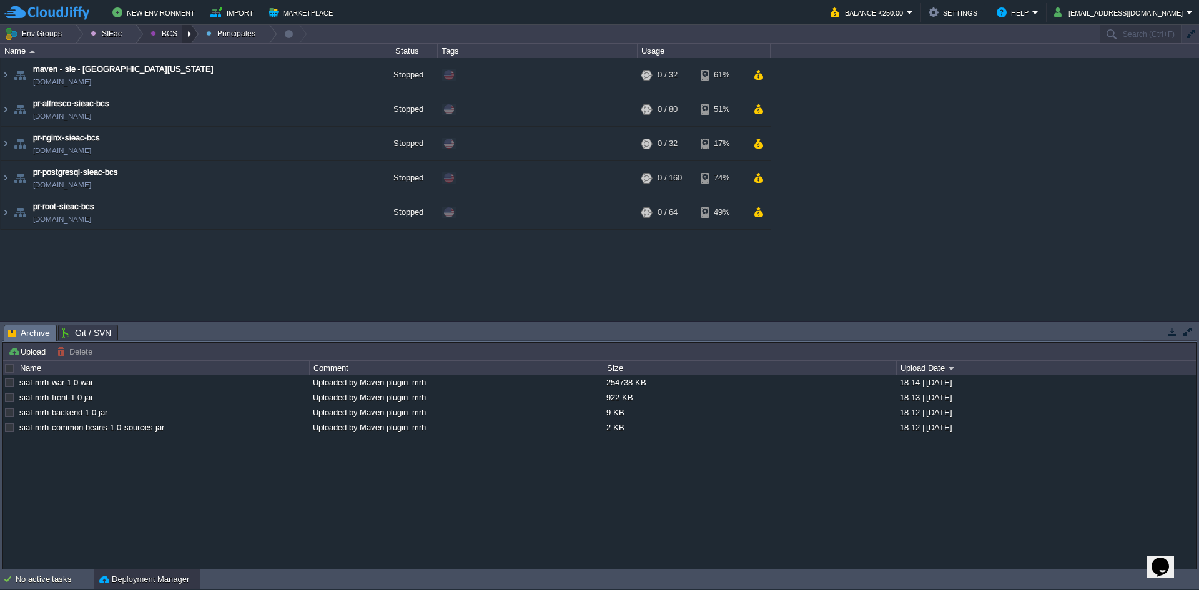
click at [182, 39] on div at bounding box center [190, 34] width 17 height 18
click at [188, 52] on span "Ambientes" at bounding box center [178, 52] width 39 height 9
click at [189, 29] on div at bounding box center [190, 34] width 17 height 18
click at [177, 66] on span "Principales" at bounding box center [179, 67] width 40 height 9
click at [339, 182] on button "button" at bounding box center [343, 177] width 11 height 11
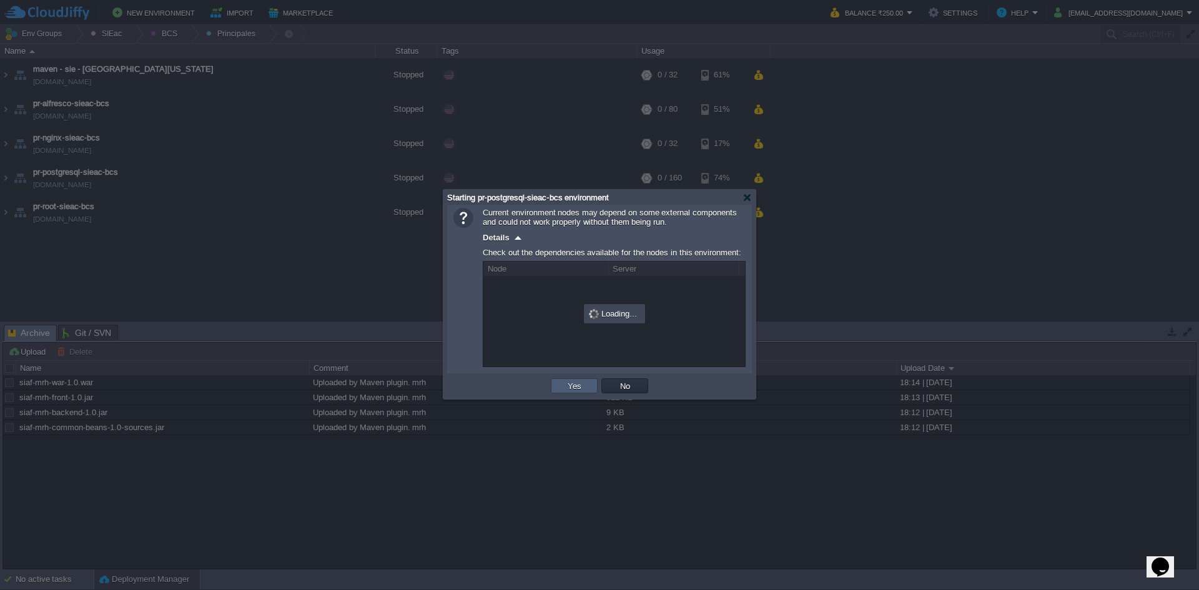
click at [565, 382] on button "Yes" at bounding box center [574, 385] width 21 height 11
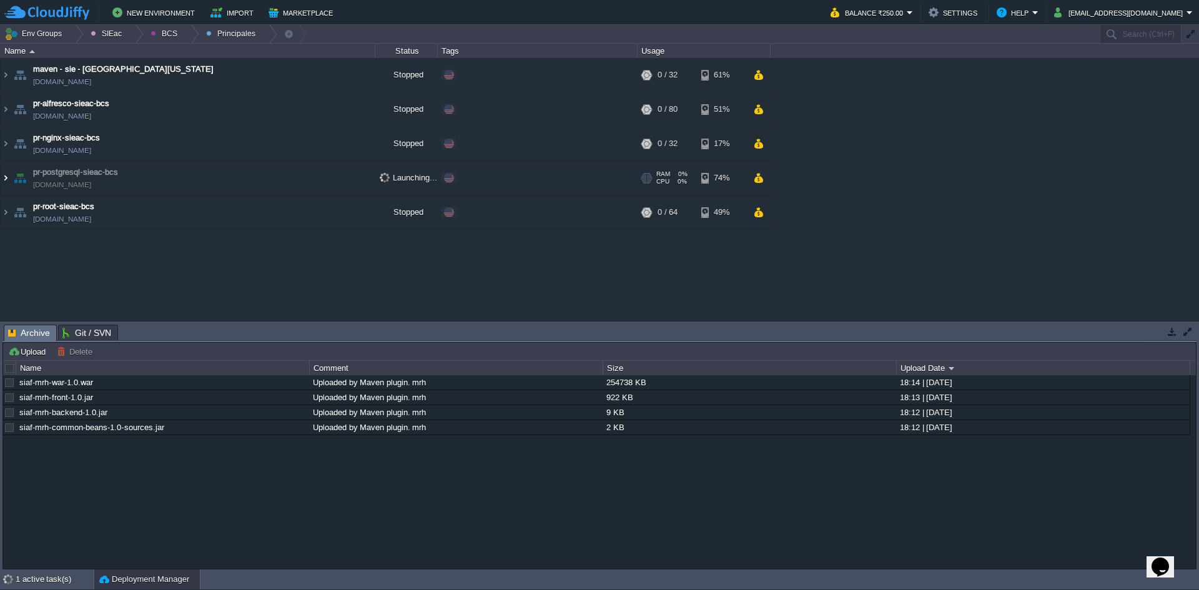
click at [7, 182] on img at bounding box center [6, 178] width 10 height 34
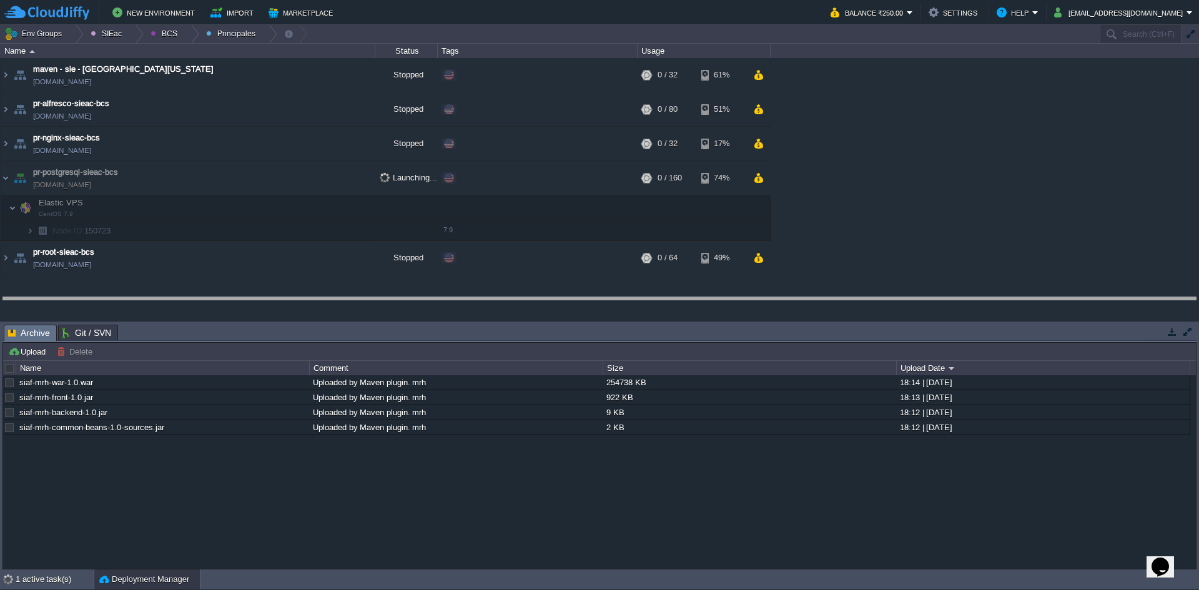
drag, startPoint x: 265, startPoint y: 335, endPoint x: 260, endPoint y: 308, distance: 27.9
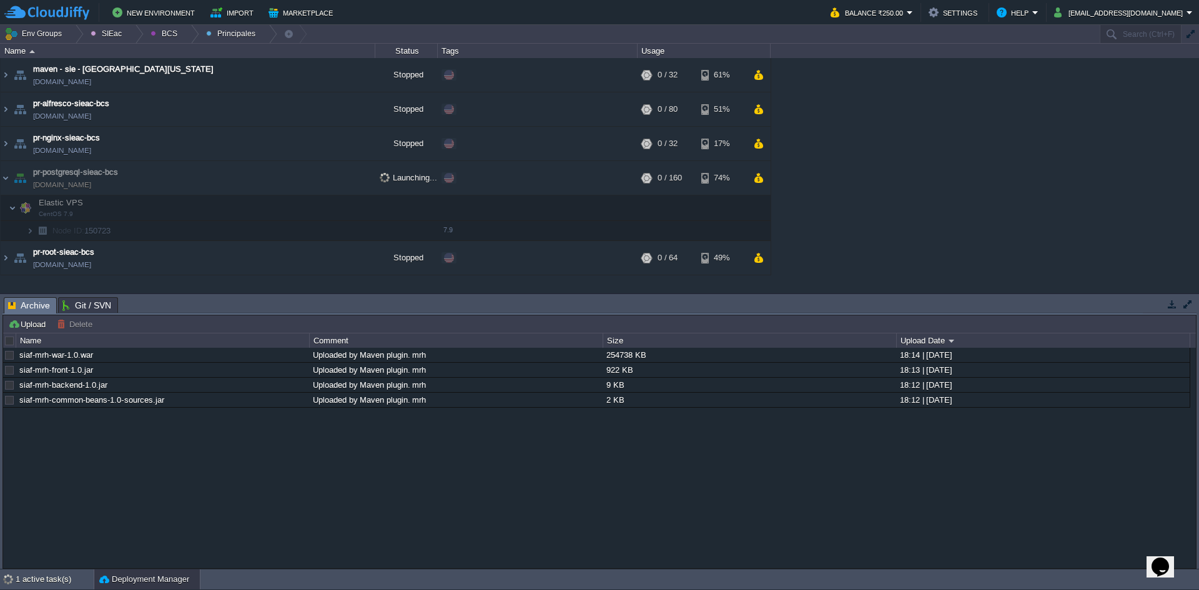
click at [8, 345] on div at bounding box center [9, 340] width 11 height 11
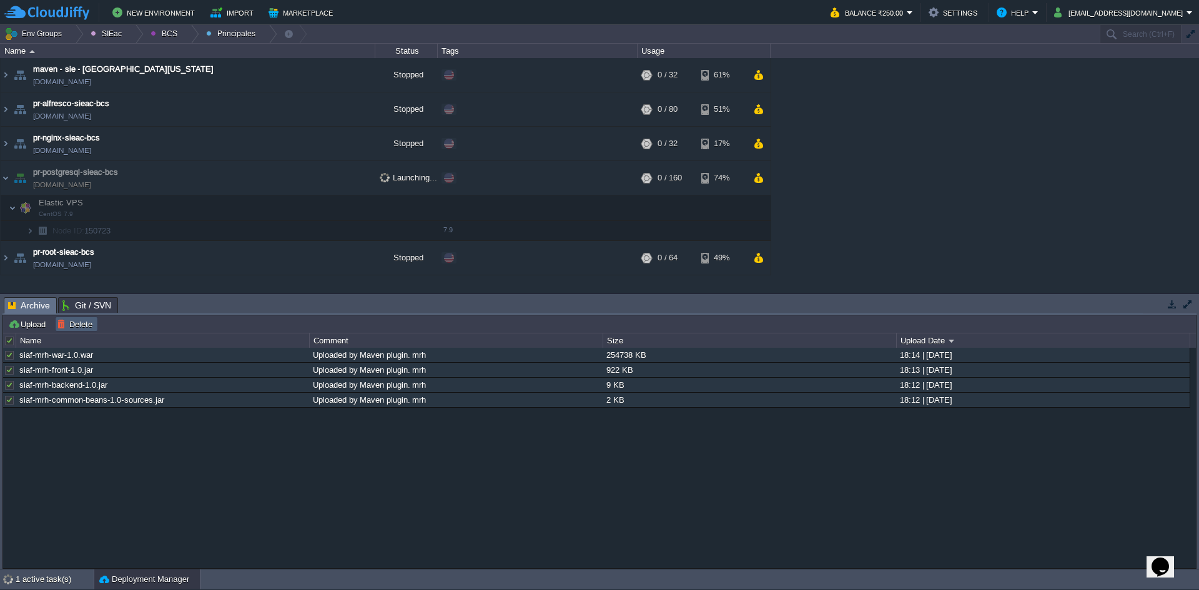
click at [72, 328] on button "Delete" at bounding box center [76, 323] width 39 height 11
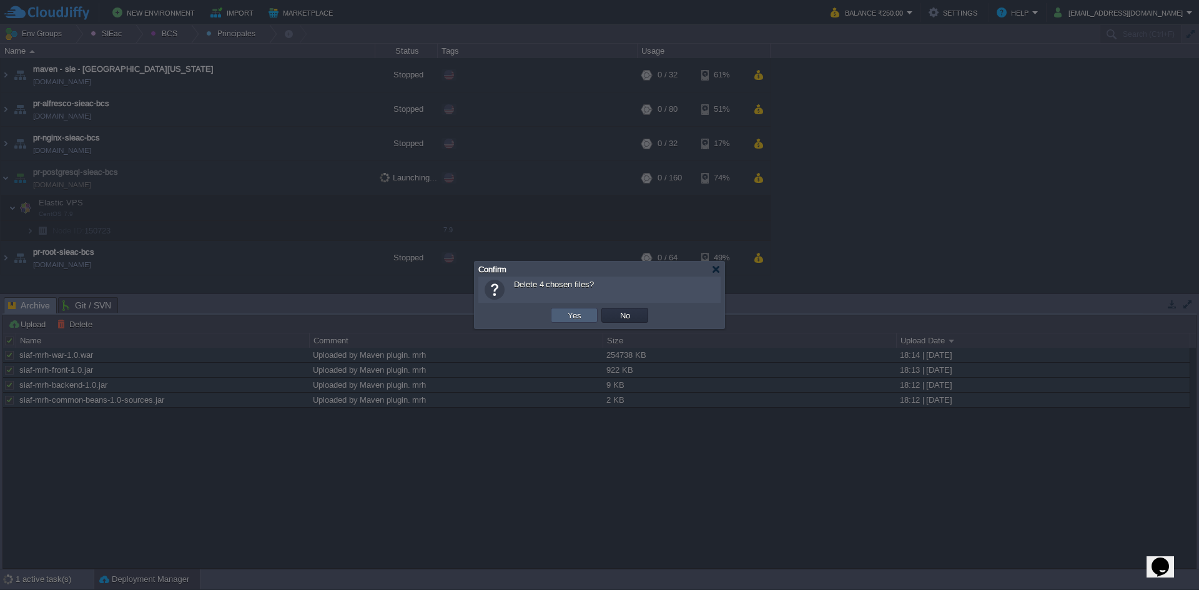
click at [556, 313] on td "Yes" at bounding box center [574, 315] width 47 height 15
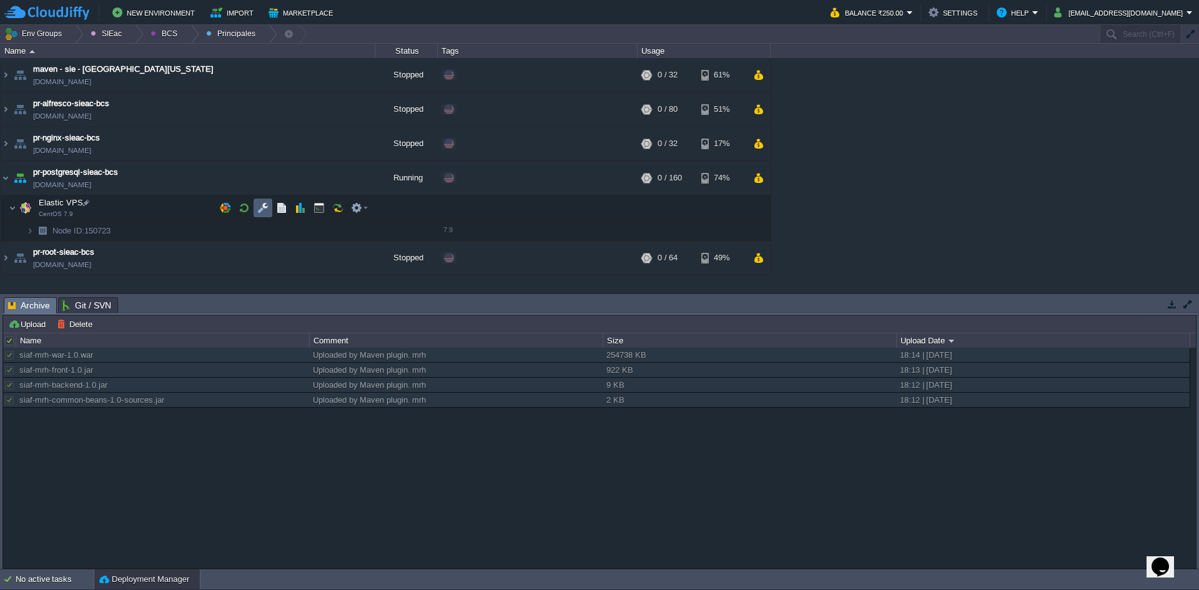
click at [263, 215] on td at bounding box center [263, 208] width 19 height 19
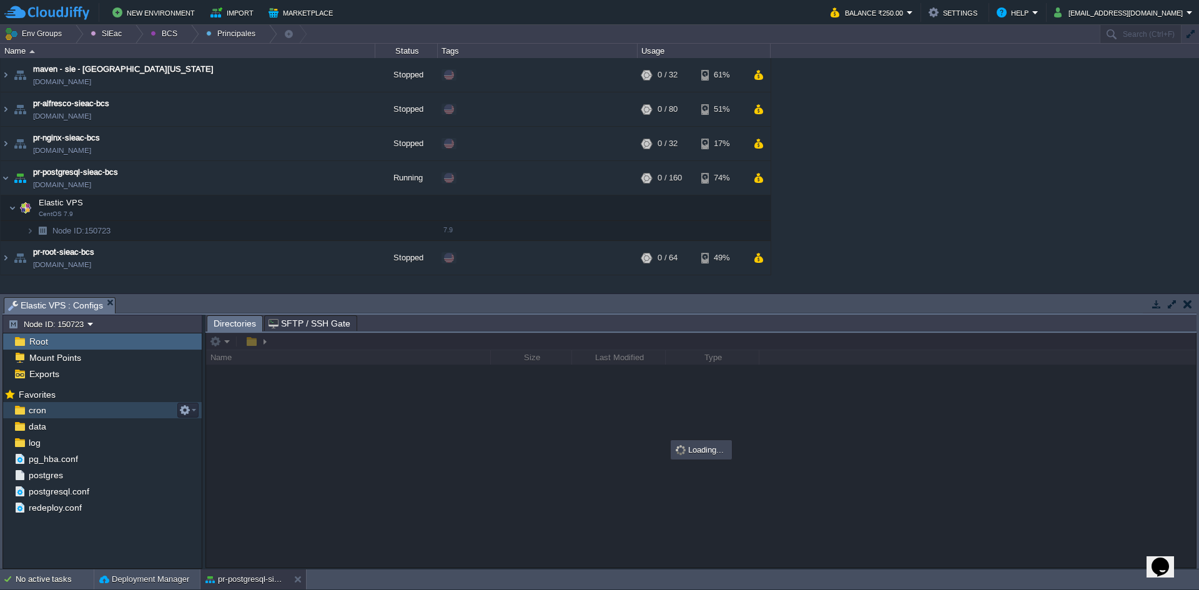
click at [41, 410] on span "cron" at bounding box center [37, 410] width 22 height 11
click at [77, 478] on div "postgres" at bounding box center [102, 475] width 199 height 16
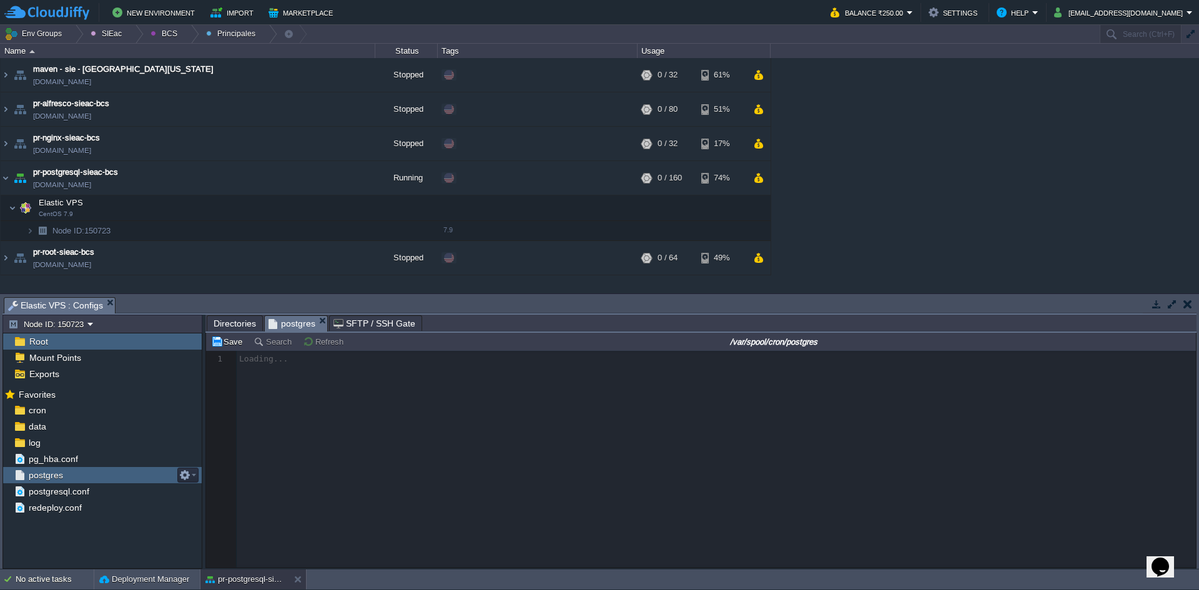
click at [77, 478] on div "postgres" at bounding box center [102, 475] width 199 height 16
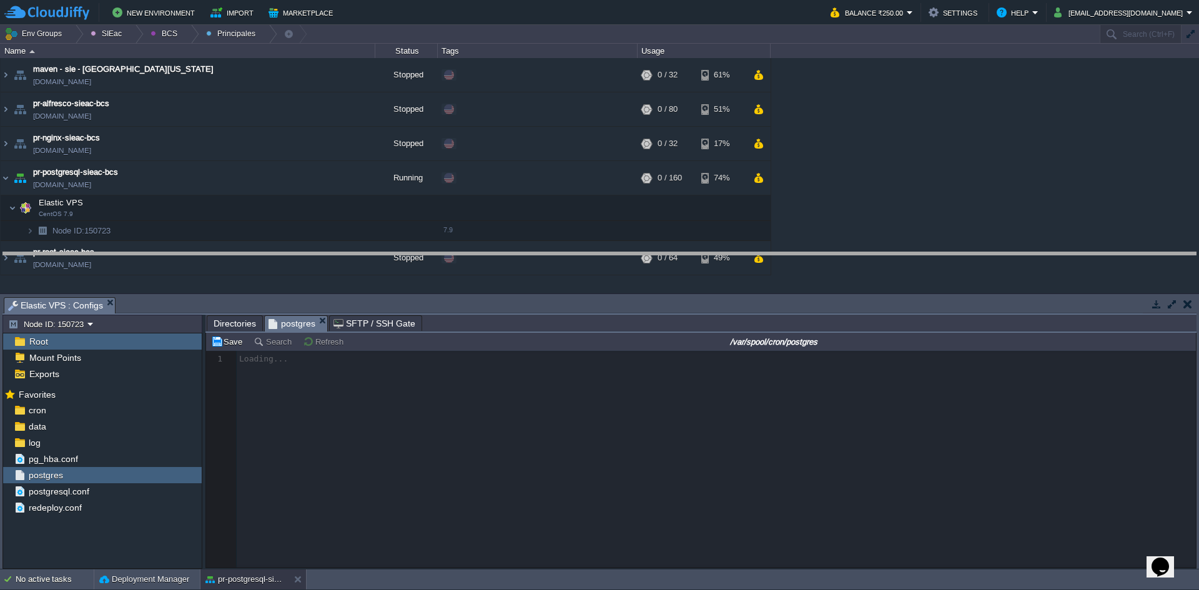
drag, startPoint x: 518, startPoint y: 308, endPoint x: 522, endPoint y: 263, distance: 45.2
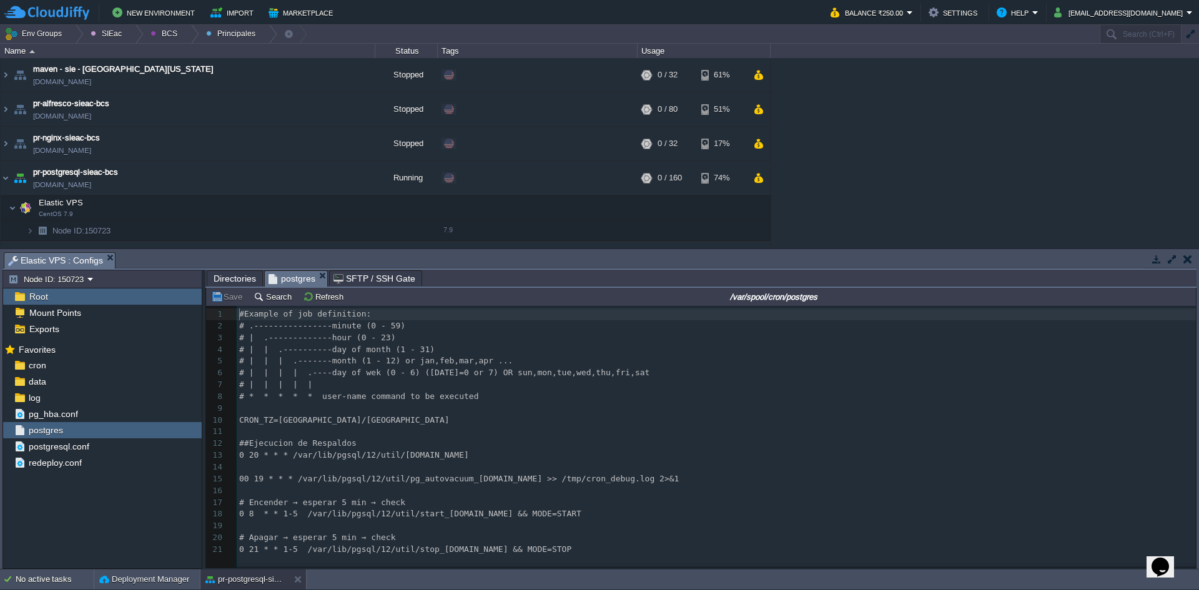
scroll to position [4, 0]
click at [417, 463] on pre "​" at bounding box center [719, 467] width 964 height 12
type textarea "##############"
click at [341, 175] on button "button" at bounding box center [343, 177] width 11 height 11
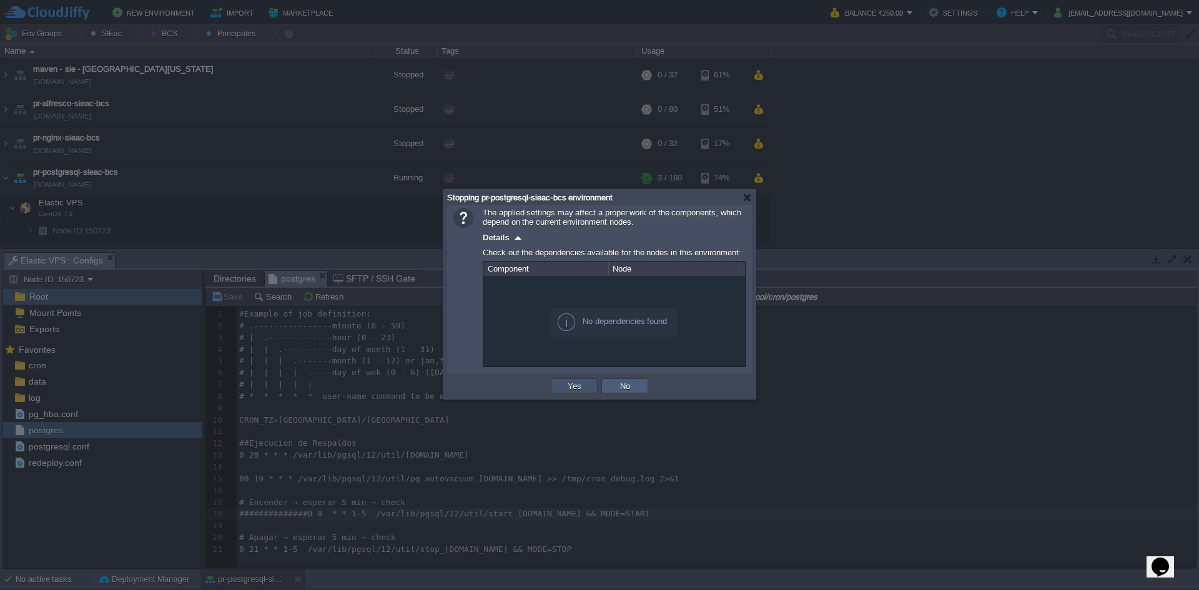
drag, startPoint x: 579, startPoint y: 388, endPoint x: 619, endPoint y: 381, distance: 40.7
click at [619, 381] on tr "OK Yes No Cancel" at bounding box center [599, 386] width 101 height 19
click at [622, 384] on button "No" at bounding box center [624, 385] width 17 height 11
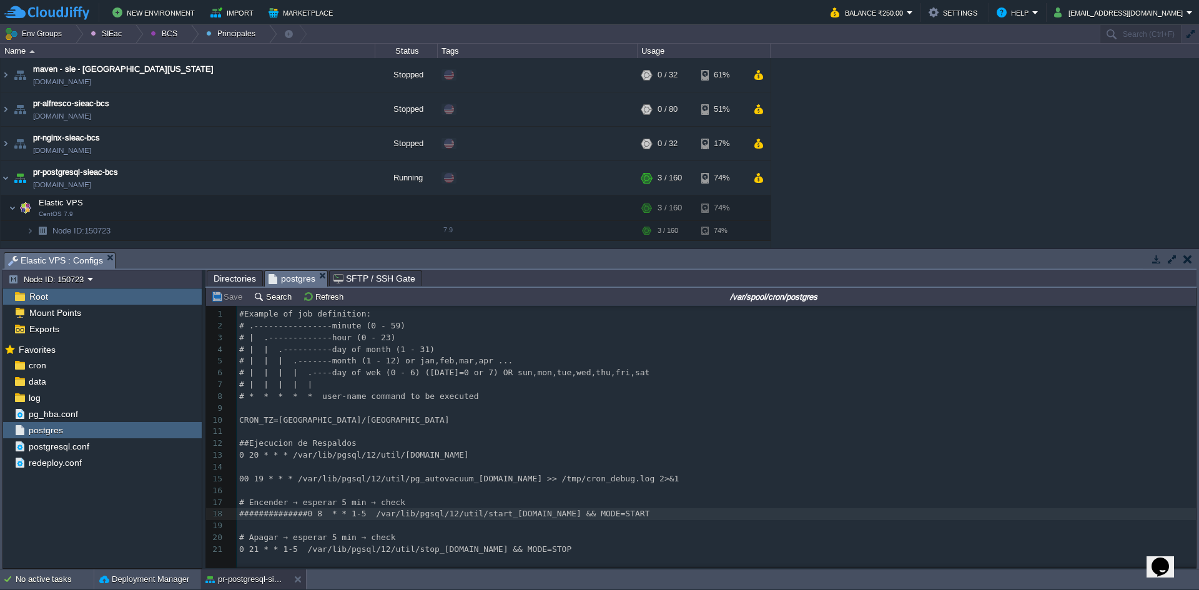
click at [606, 455] on pre "0 20 * * * /var/lib/pgsql/12/util/[DOMAIN_NAME]" at bounding box center [719, 456] width 964 height 12
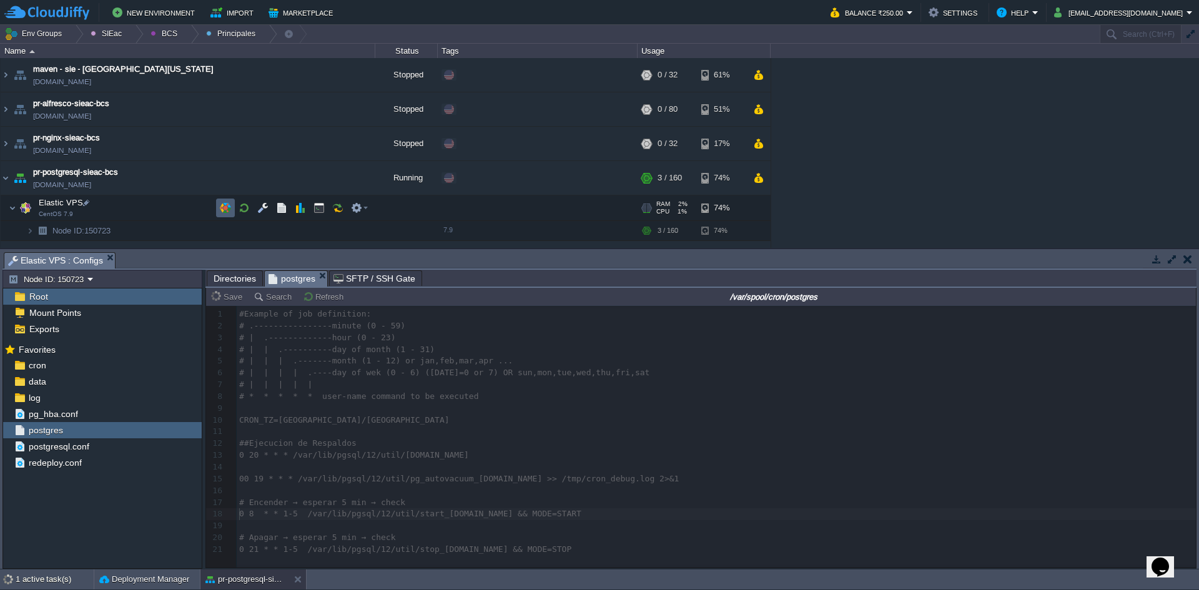
click at [225, 210] on button "button" at bounding box center [225, 207] width 11 height 11
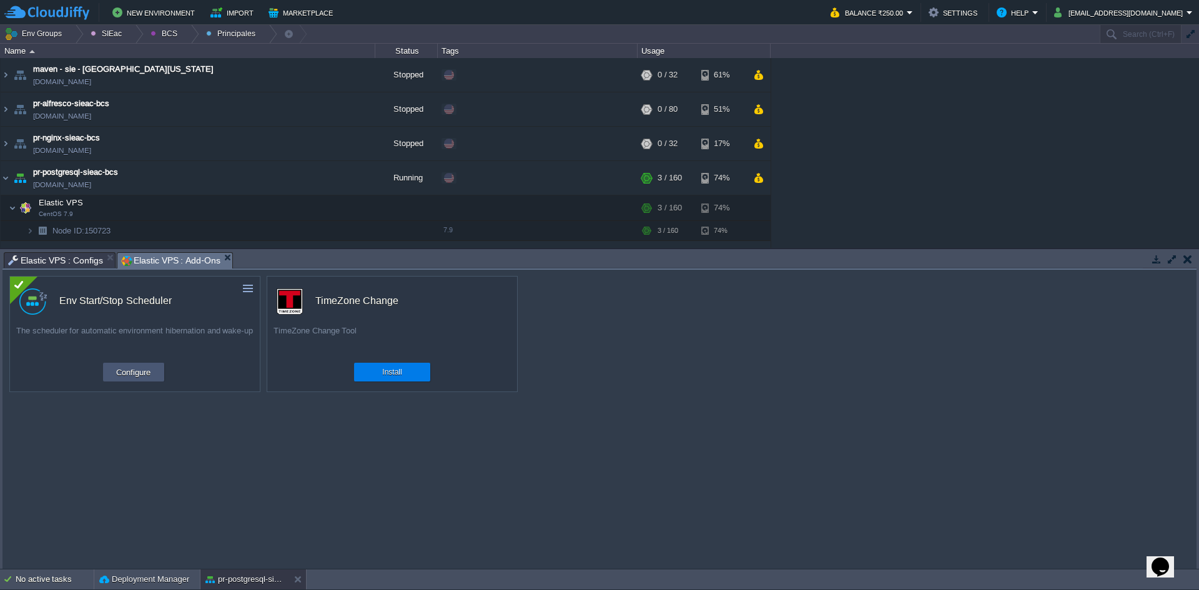
click at [123, 375] on button "Configure" at bounding box center [133, 372] width 42 height 15
drag, startPoint x: 143, startPoint y: 364, endPoint x: 150, endPoint y: 365, distance: 7.5
click at [143, 363] on td "Configure" at bounding box center [133, 372] width 61 height 19
click at [155, 378] on td "Configure" at bounding box center [133, 372] width 61 height 19
click at [155, 372] on td "Configure" at bounding box center [133, 372] width 61 height 19
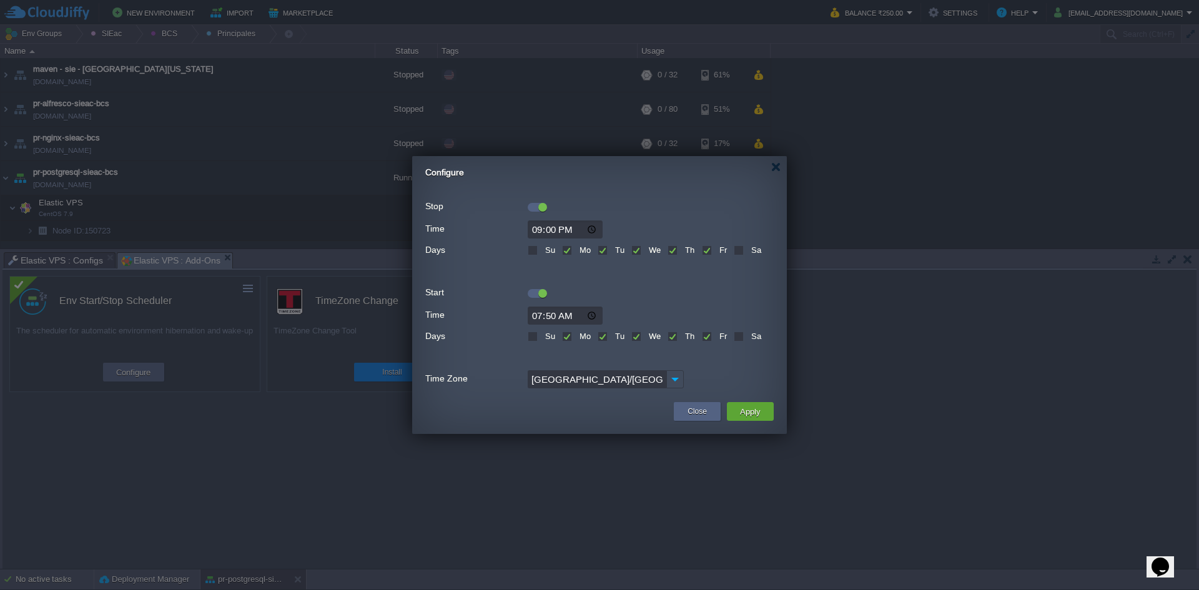
click at [533, 293] on div at bounding box center [537, 293] width 19 height 9
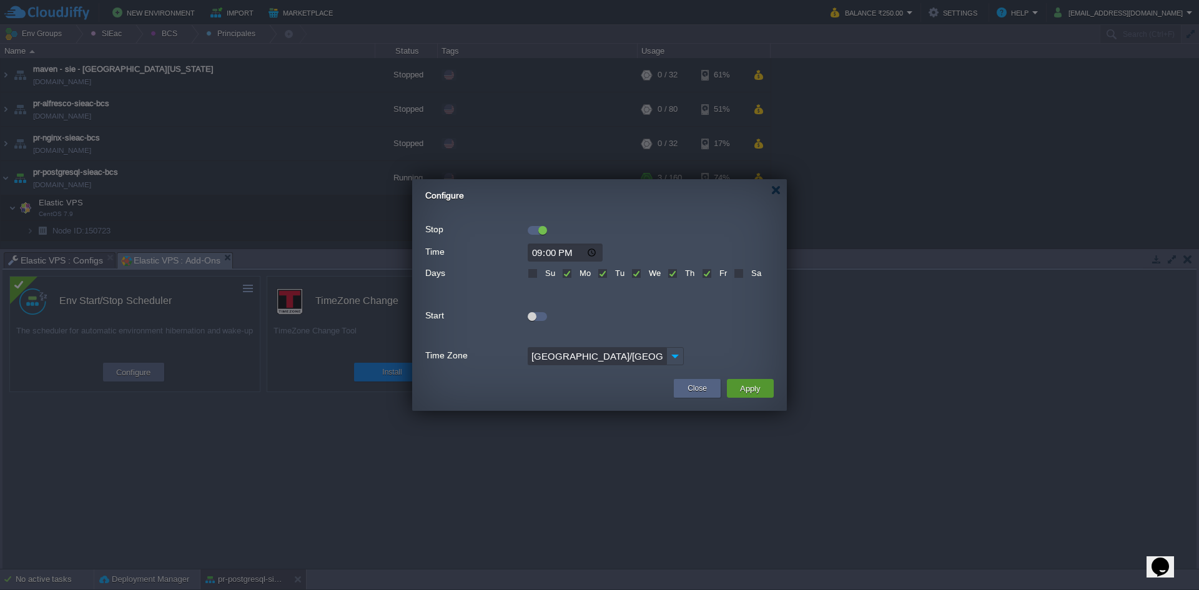
click at [734, 385] on td "Apply" at bounding box center [750, 388] width 47 height 19
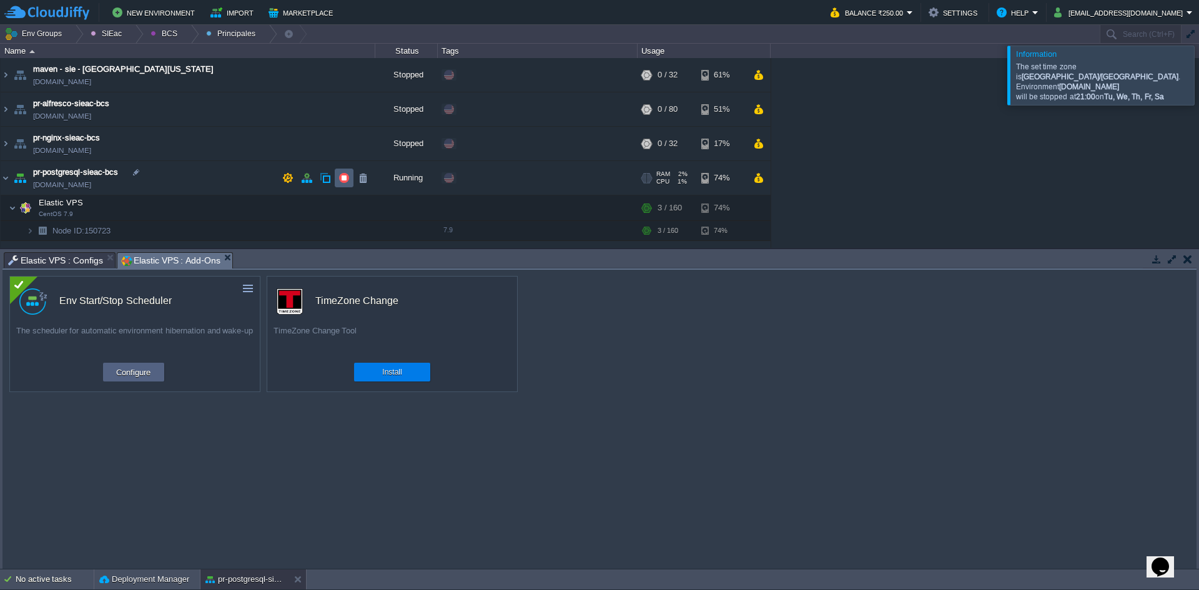
click at [342, 180] on div "maven - sie - [GEOGRAPHIC_DATA][US_STATE] [DOMAIN_NAME] Stopped Edit RAM 0% CPU…" at bounding box center [599, 153] width 1199 height 190
click at [345, 185] on td at bounding box center [344, 178] width 19 height 19
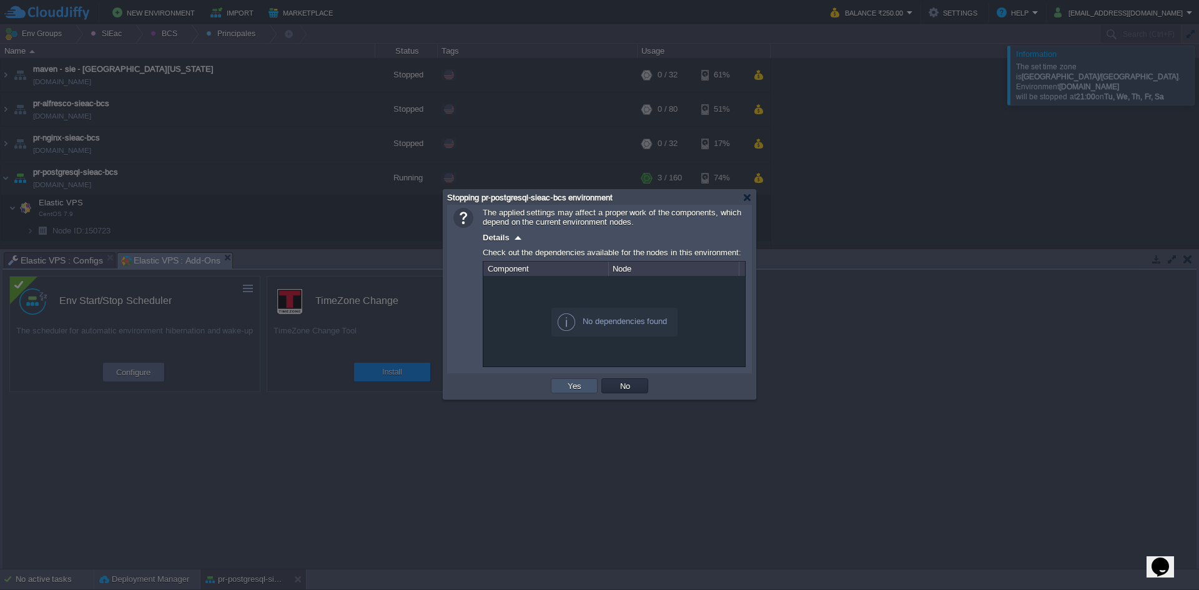
click at [572, 388] on button "Yes" at bounding box center [574, 385] width 21 height 11
